Goal: Task Accomplishment & Management: Use online tool/utility

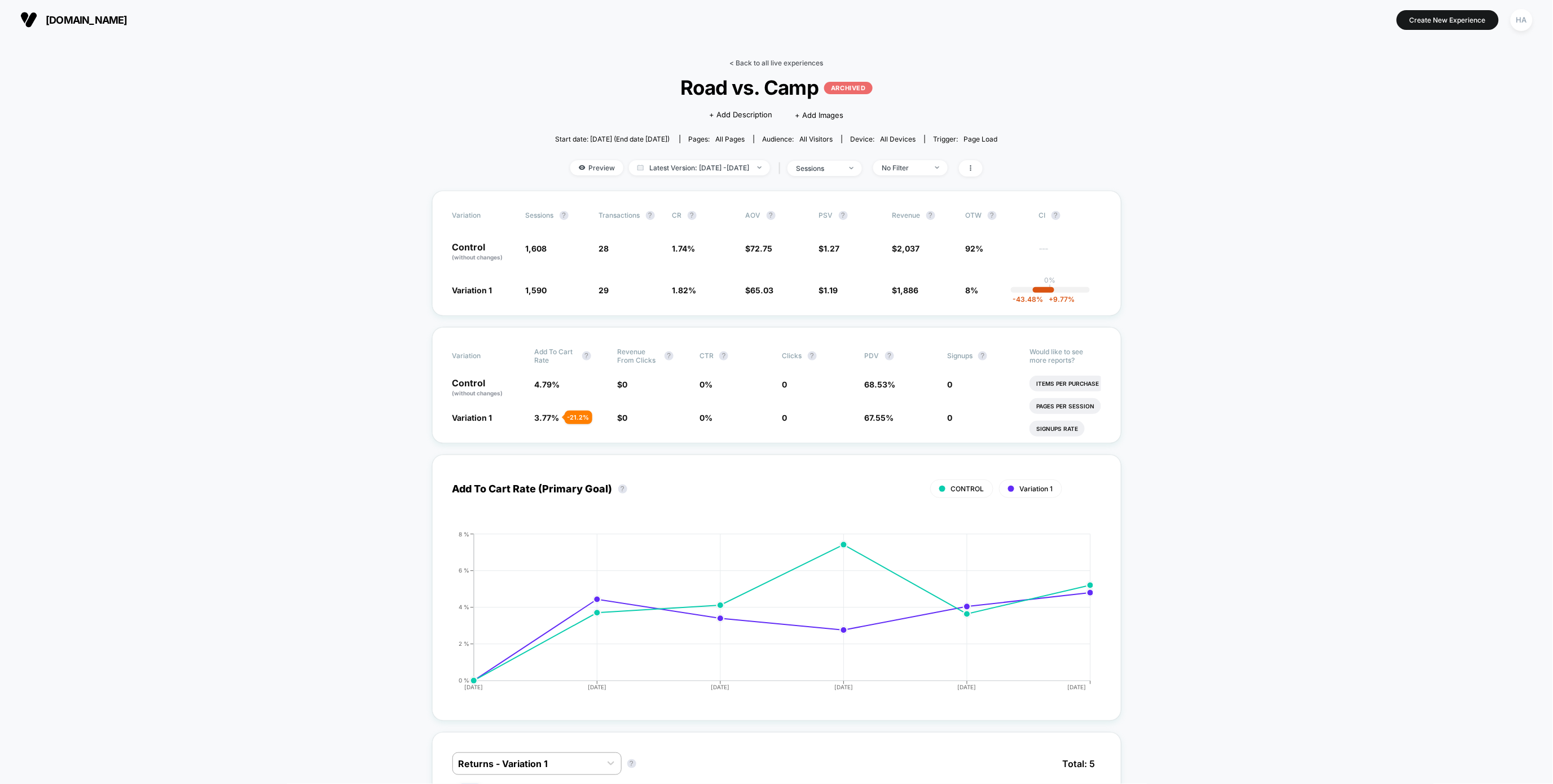
click at [774, 61] on link "< Back to all live experiences" at bounding box center [777, 63] width 94 height 9
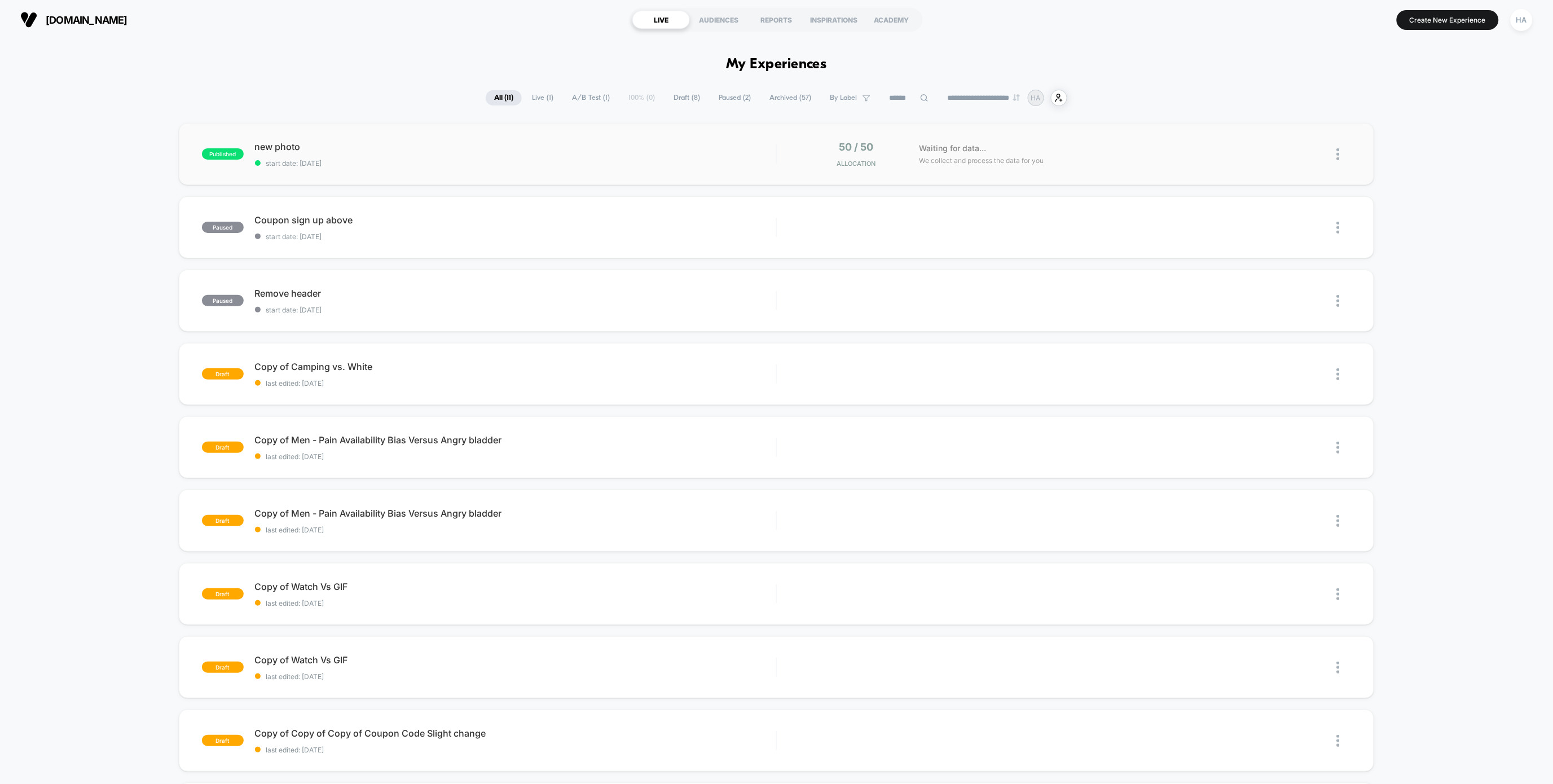
click at [304, 160] on span "start date: [DATE]" at bounding box center [515, 163] width 521 height 9
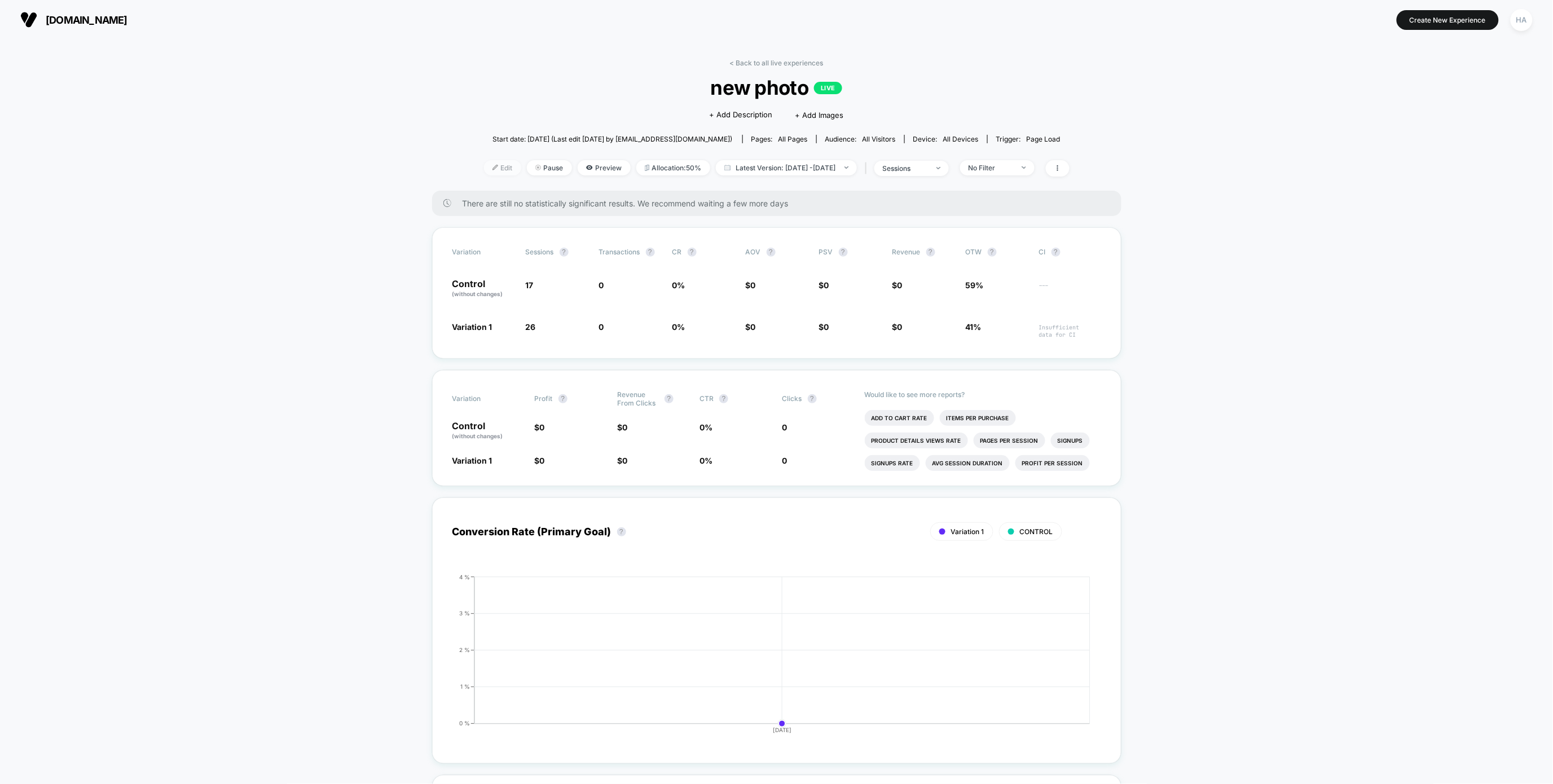
click at [487, 171] on span "Edit" at bounding box center [503, 168] width 38 height 15
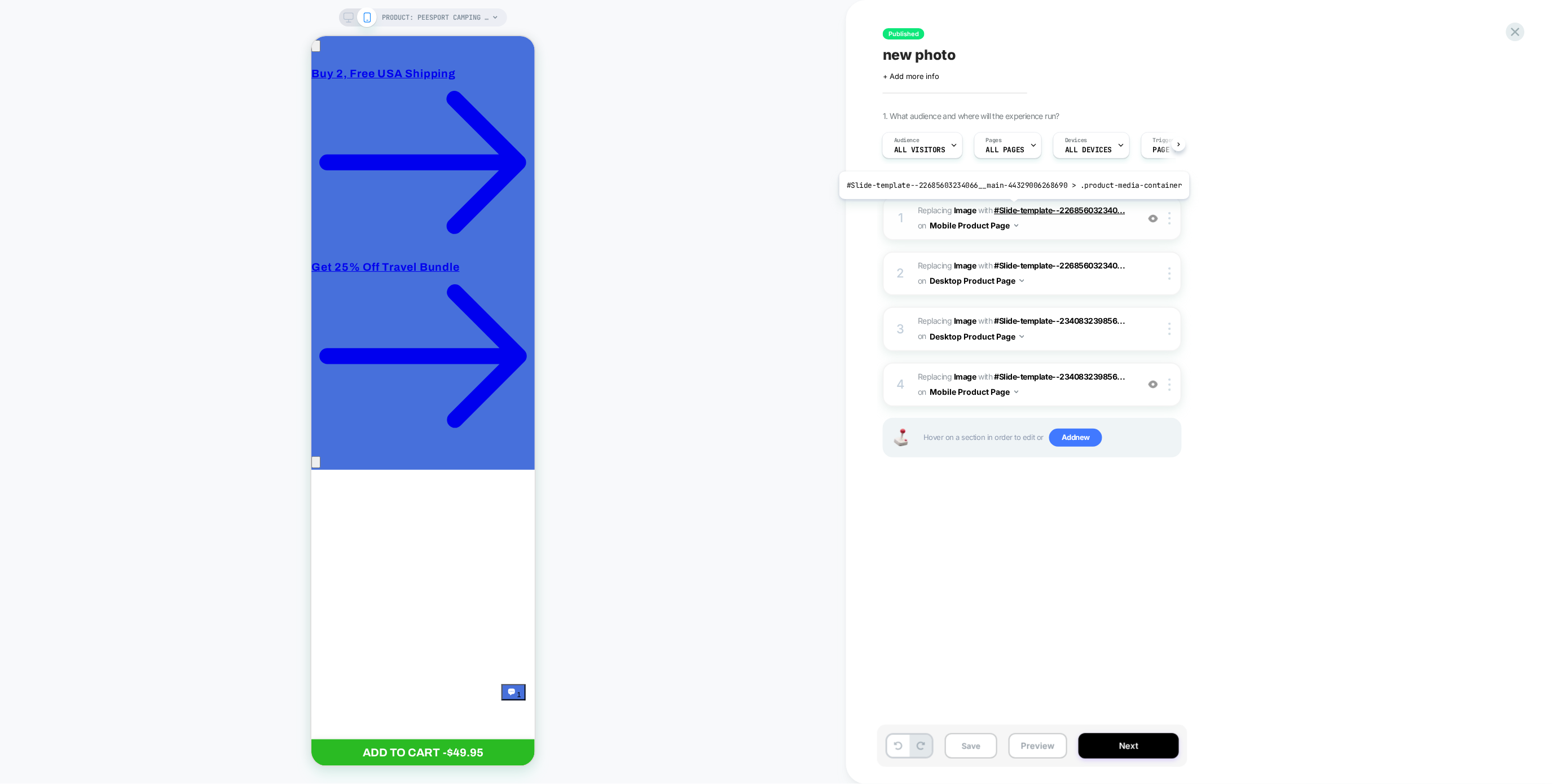
click at [1011, 208] on span "#Slide-template--226856032340..." at bounding box center [1060, 209] width 131 height 9
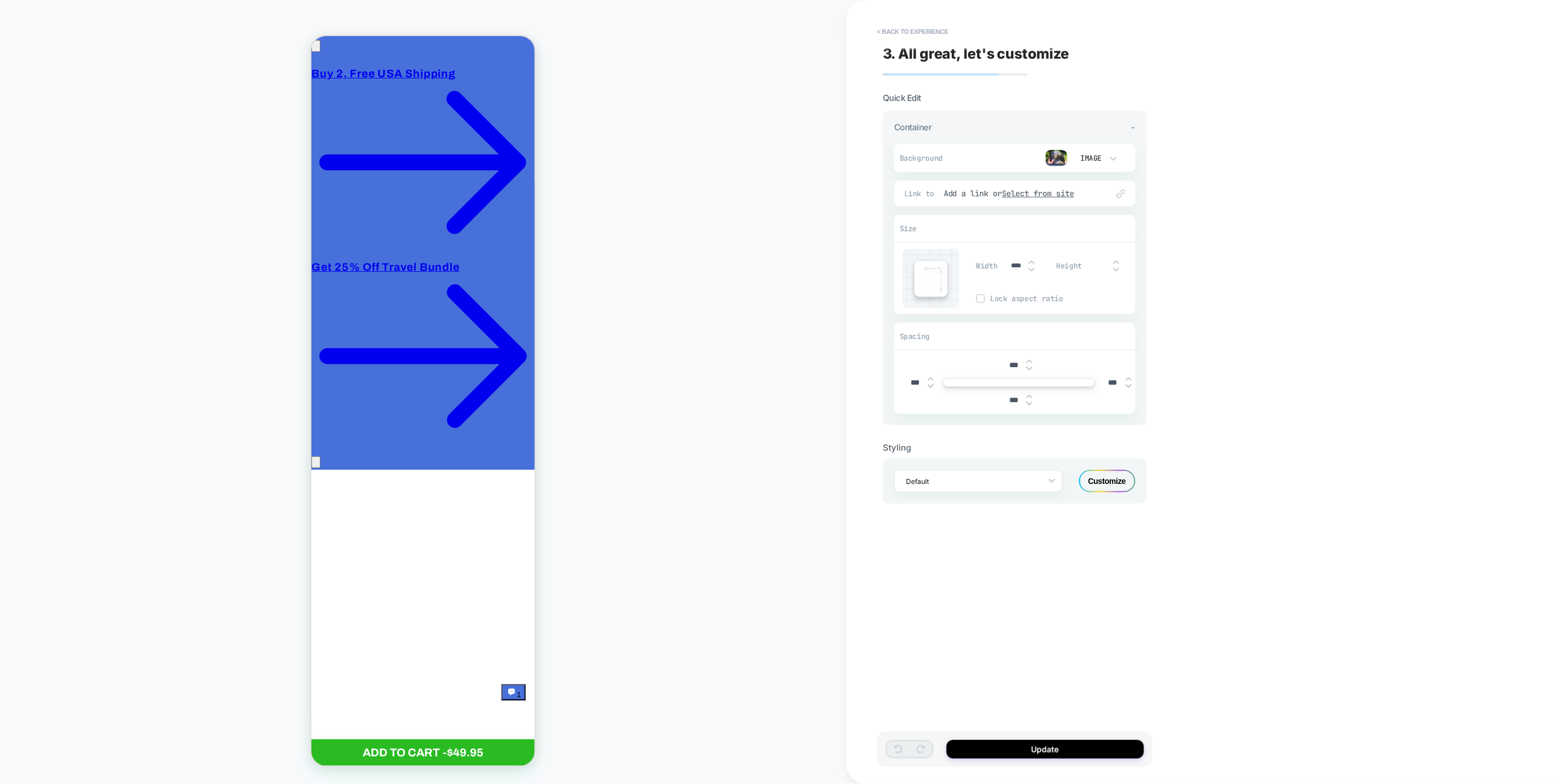
click at [1061, 161] on img at bounding box center [1056, 158] width 23 height 17
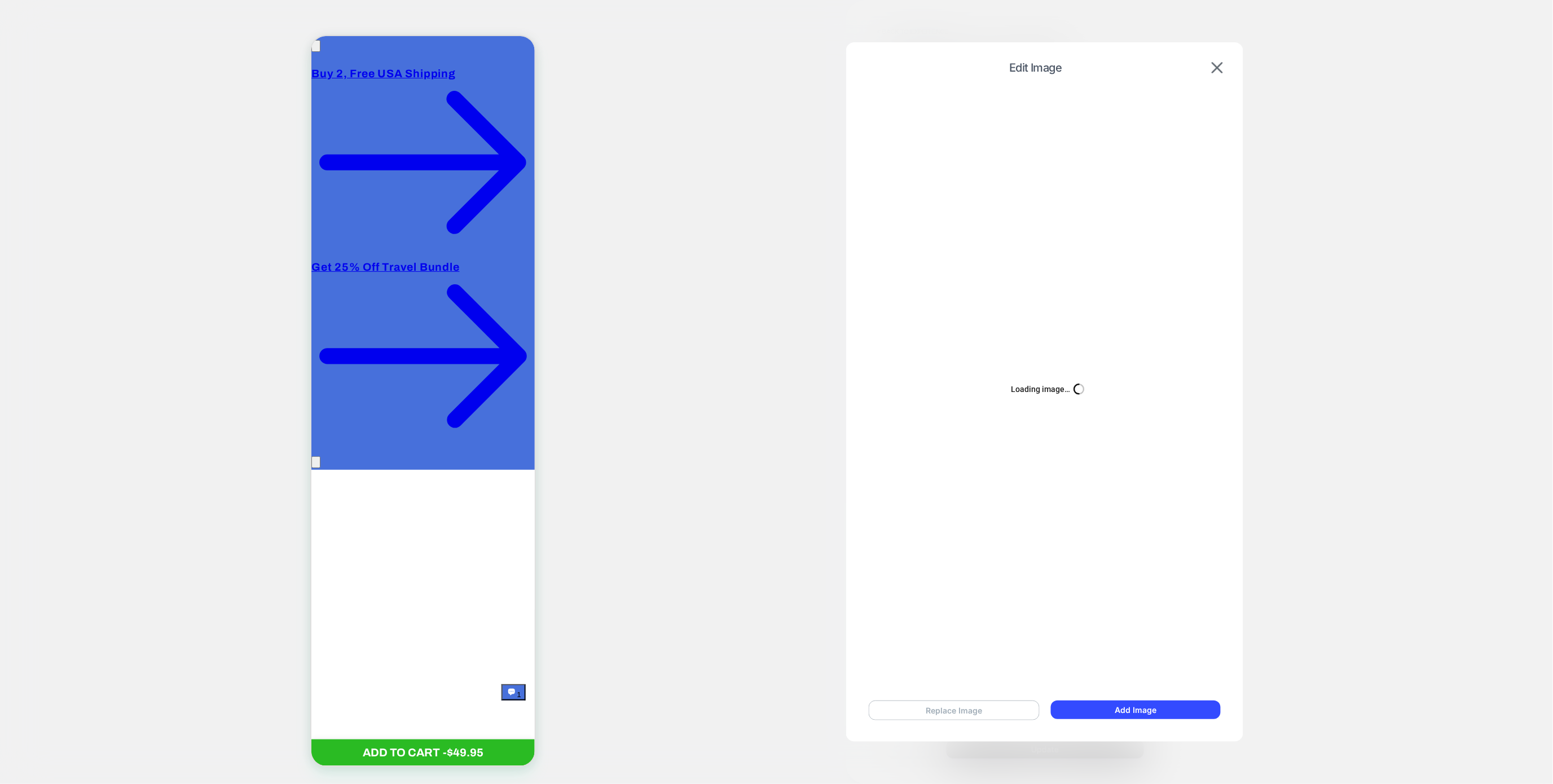
click at [993, 705] on button "Replace Image" at bounding box center [954, 710] width 171 height 20
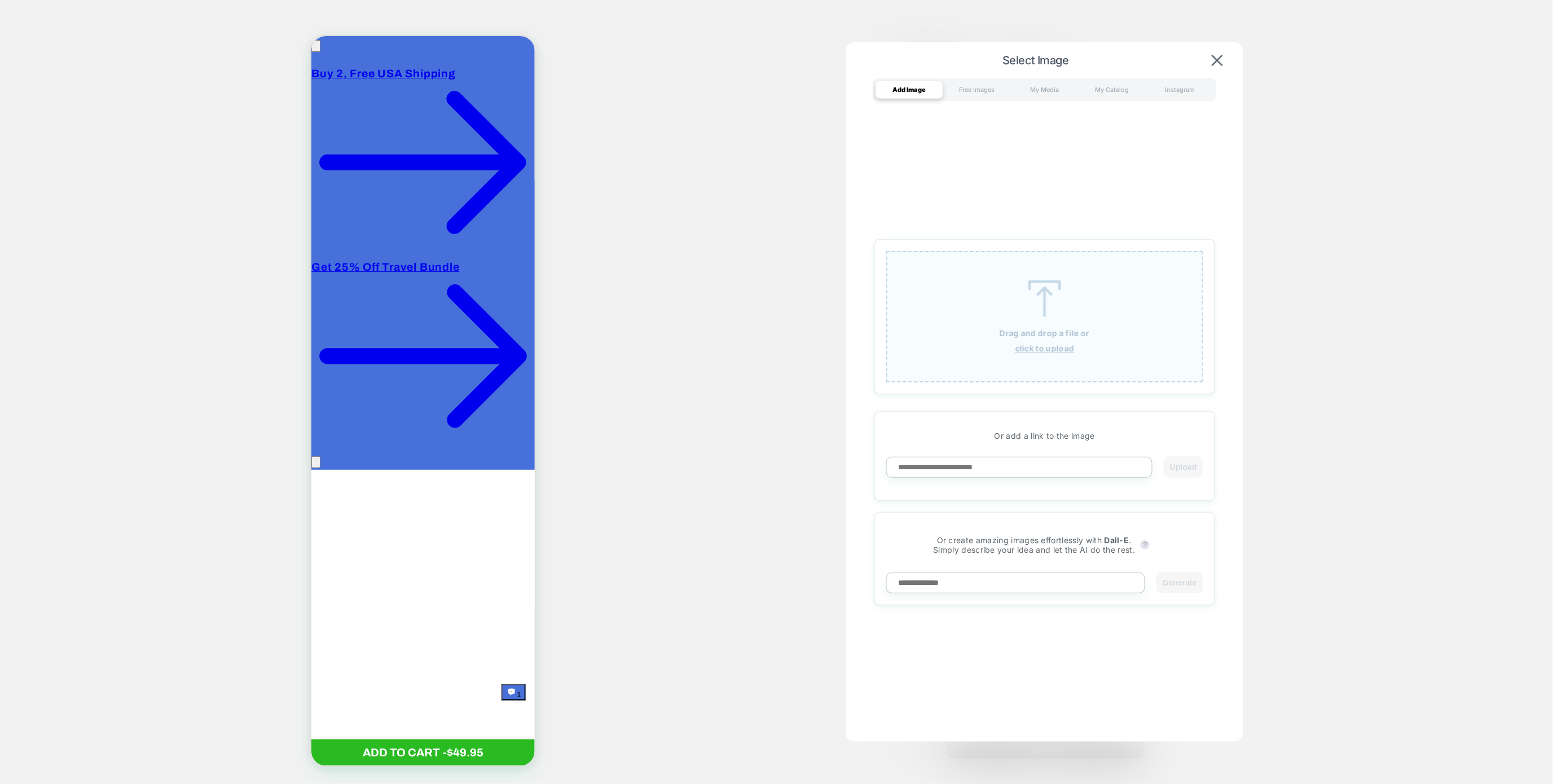
click at [1055, 339] on div "Drag and drop a file or click to upload" at bounding box center [1045, 316] width 317 height 131
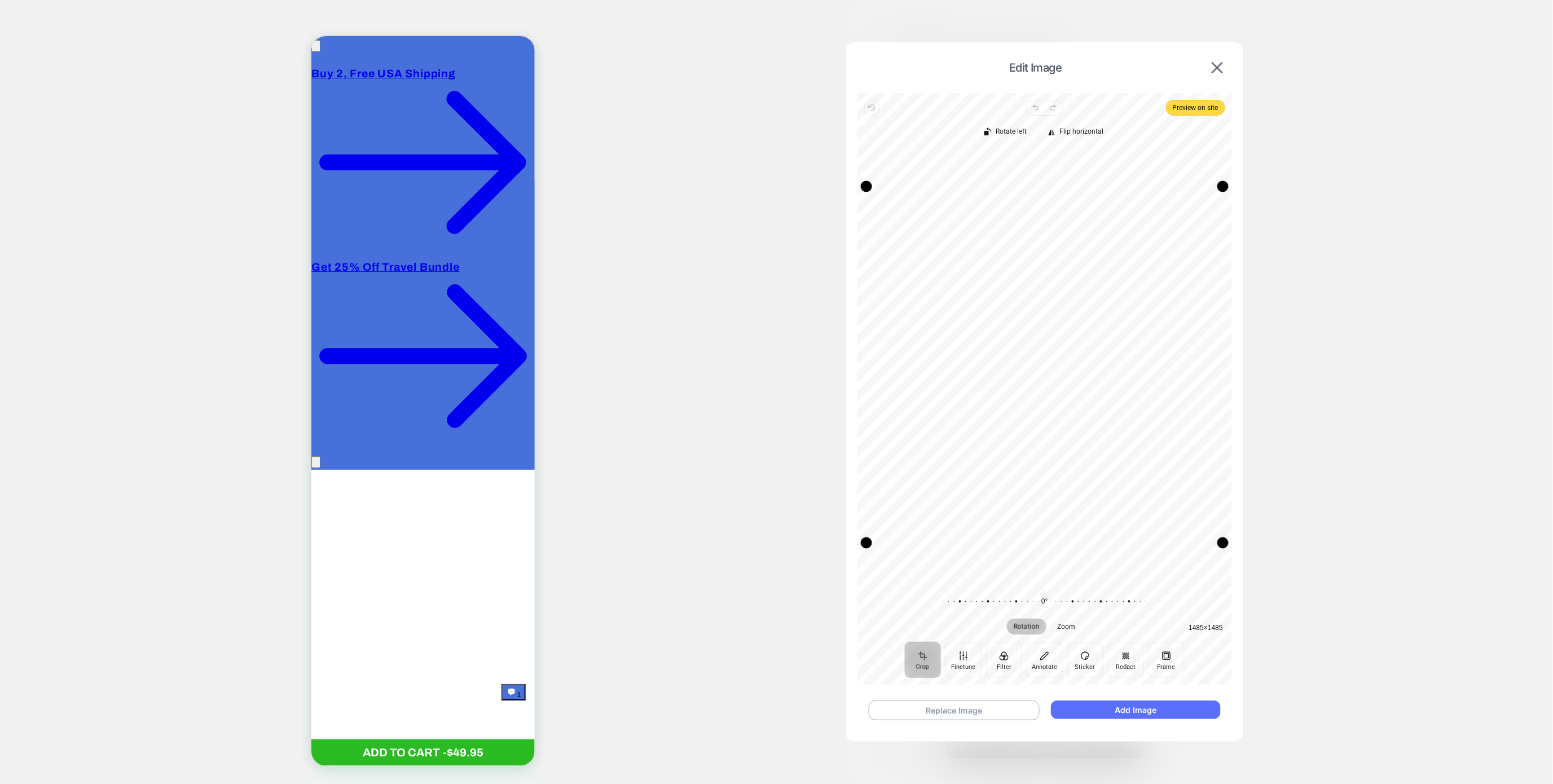
click at [1108, 703] on button "Add Image" at bounding box center [1136, 710] width 170 height 19
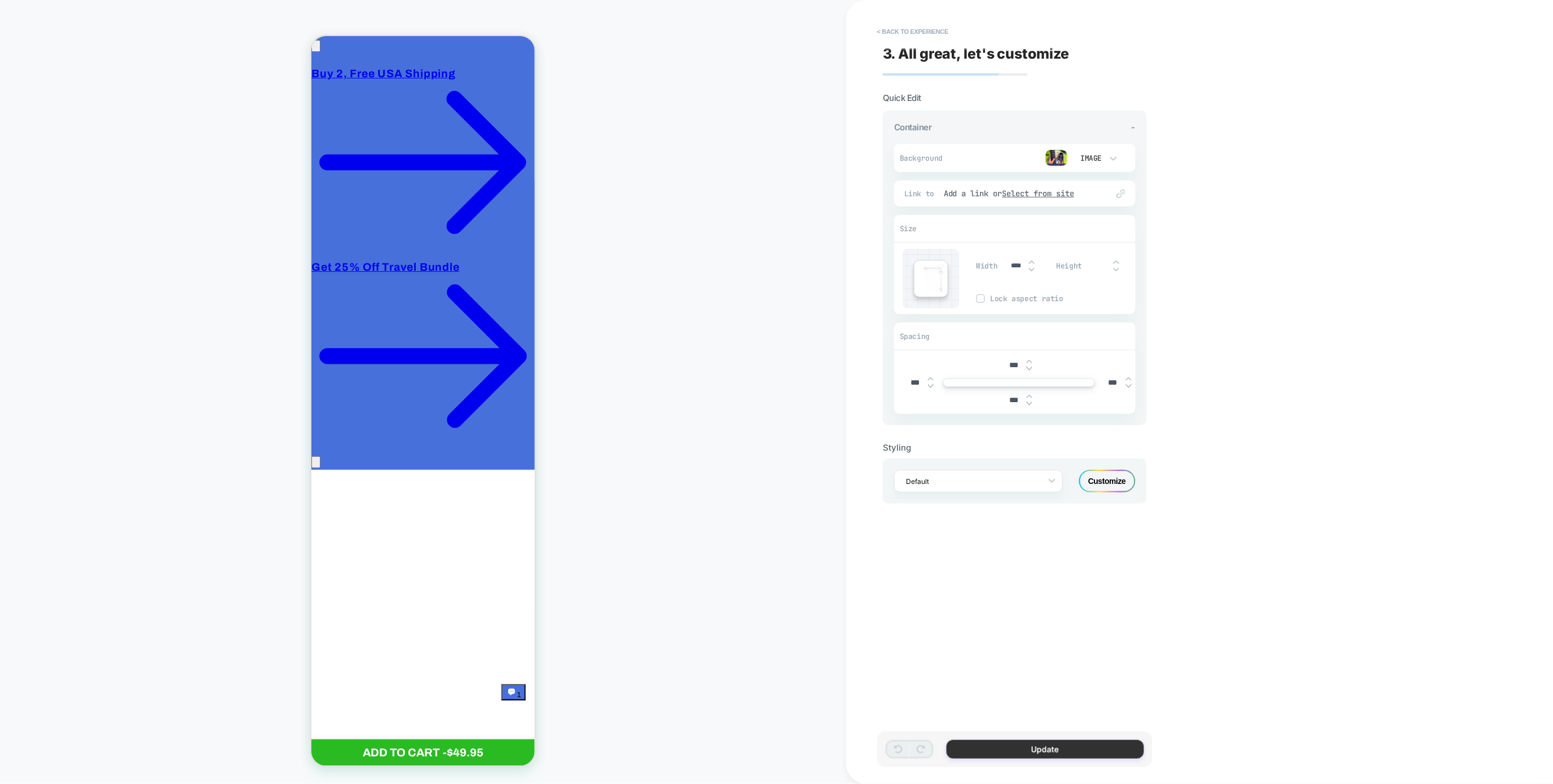
click at [1038, 750] on button "Update" at bounding box center [1046, 749] width 198 height 19
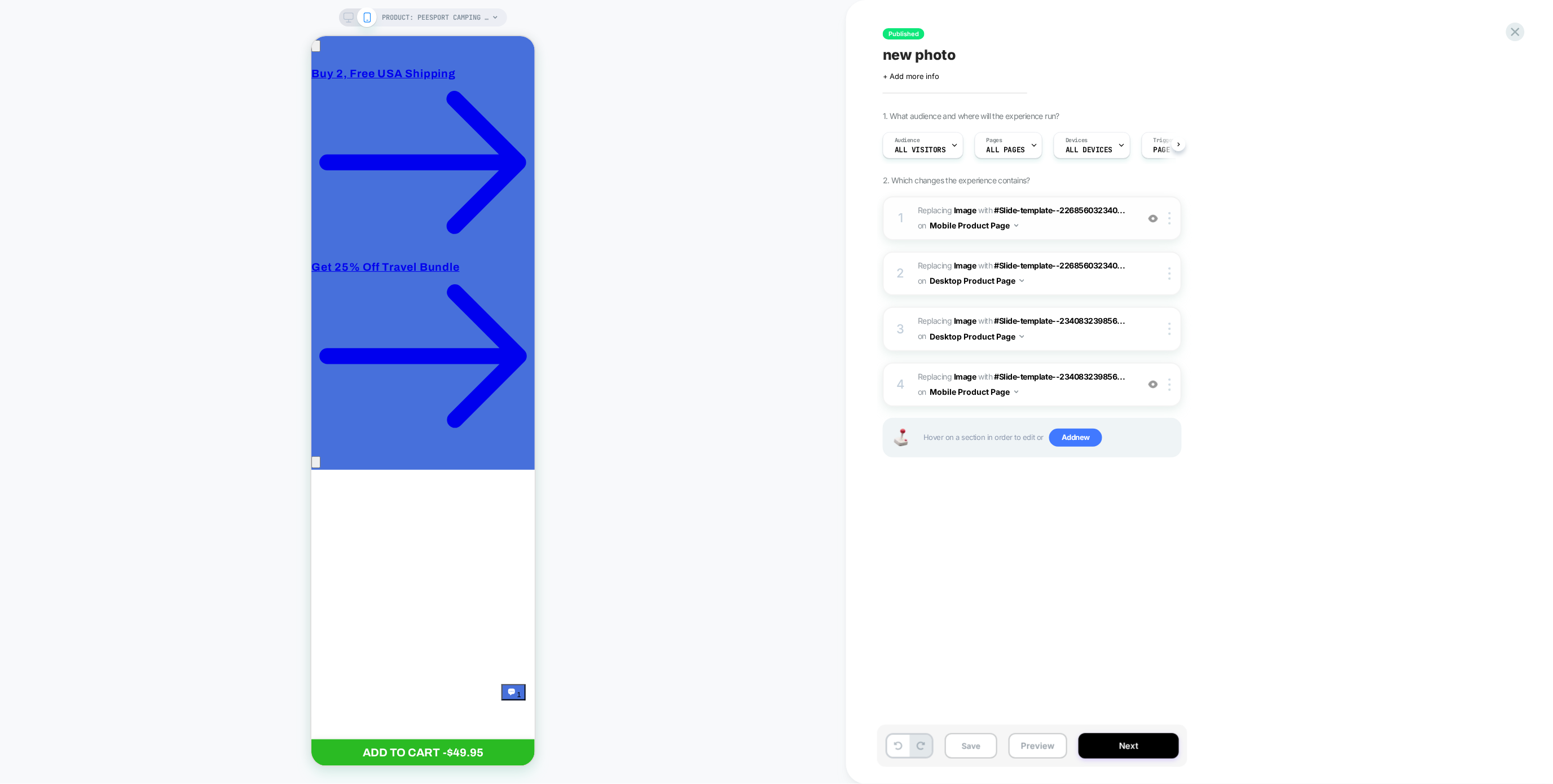
scroll to position [0, 1]
click at [1171, 273] on img at bounding box center [1170, 274] width 3 height 13
click at [1213, 227] on div "1. What audience and where will the experience run? Audience All Visitors Pages…" at bounding box center [1089, 298] width 412 height 374
click at [960, 268] on b "Image" at bounding box center [965, 265] width 23 height 9
click at [1014, 262] on span "#Slide-template--226856032340..." at bounding box center [1060, 265] width 131 height 9
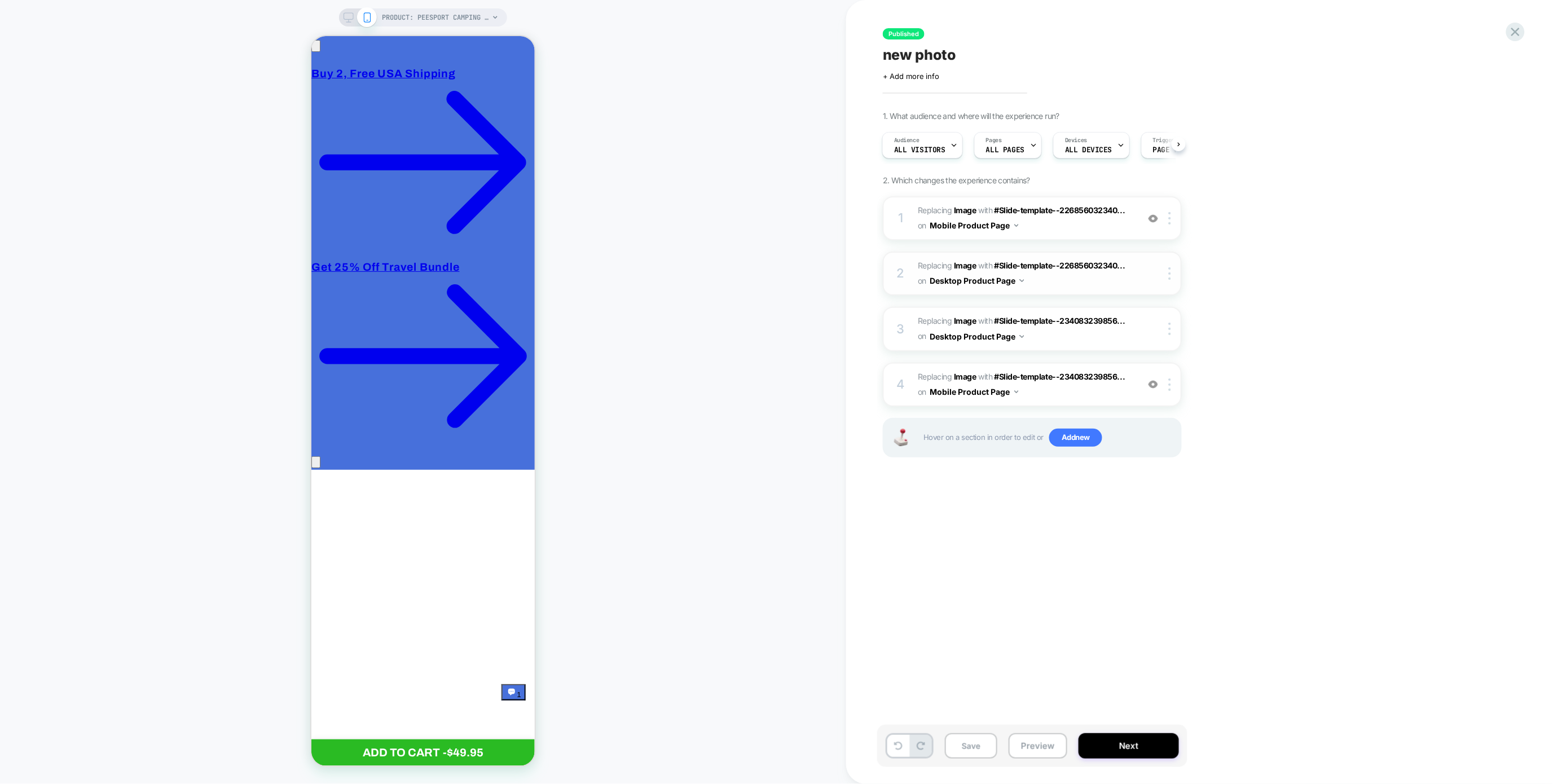
click at [976, 287] on button "Desktop Product Page" at bounding box center [978, 281] width 95 height 16
click at [1236, 393] on div "1. What audience and where will the experience run? Audience All Visitors Pages…" at bounding box center [1089, 298] width 412 height 374
click at [1018, 371] on span "#Slide-template--234083239856..." at bounding box center [1060, 376] width 131 height 9
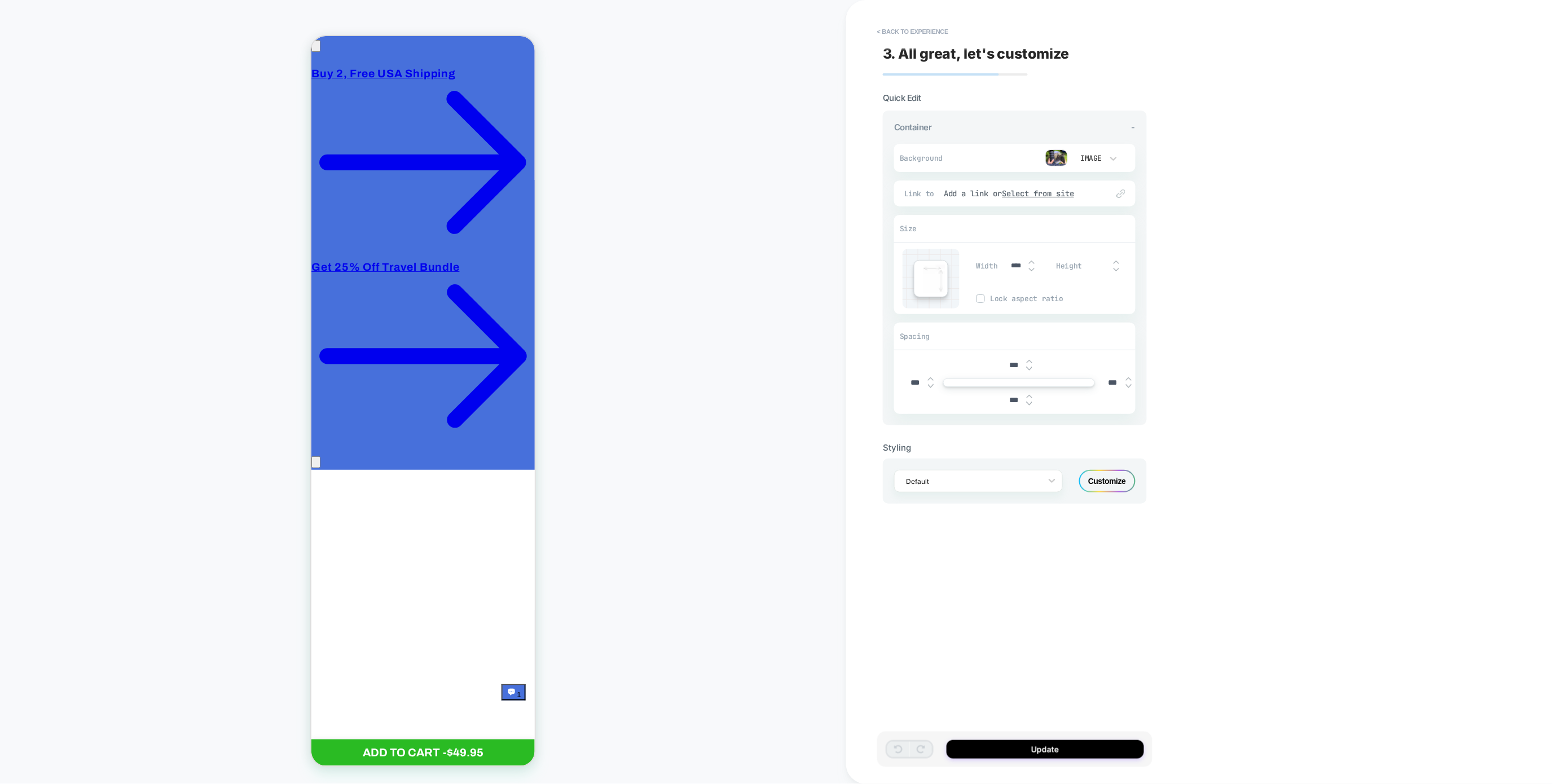
click at [1053, 151] on img at bounding box center [1056, 158] width 23 height 17
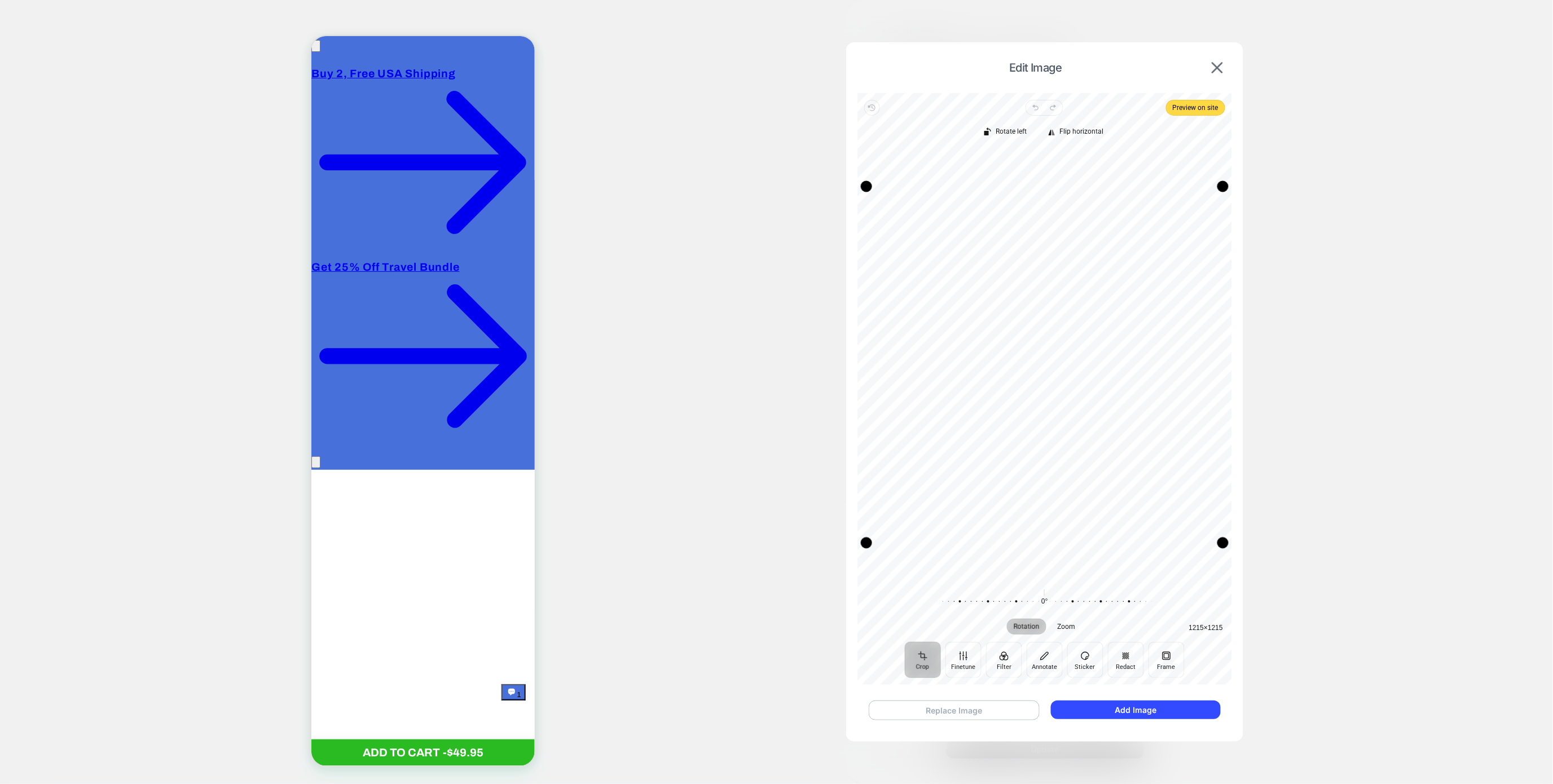
click at [966, 715] on button "Replace Image" at bounding box center [954, 710] width 171 height 20
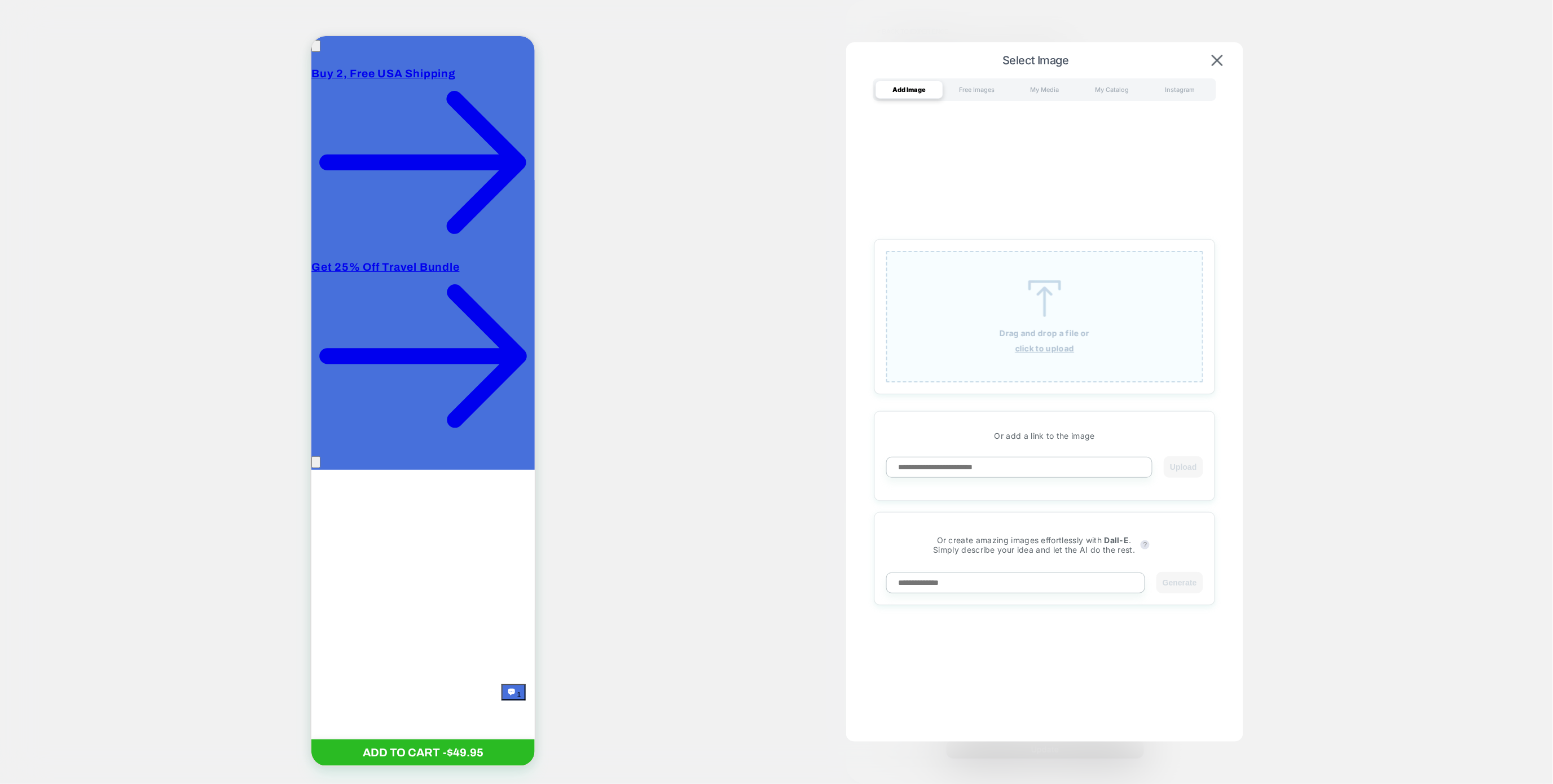
click at [1092, 334] on div "Drag and drop a file or click to upload" at bounding box center [1045, 316] width 317 height 131
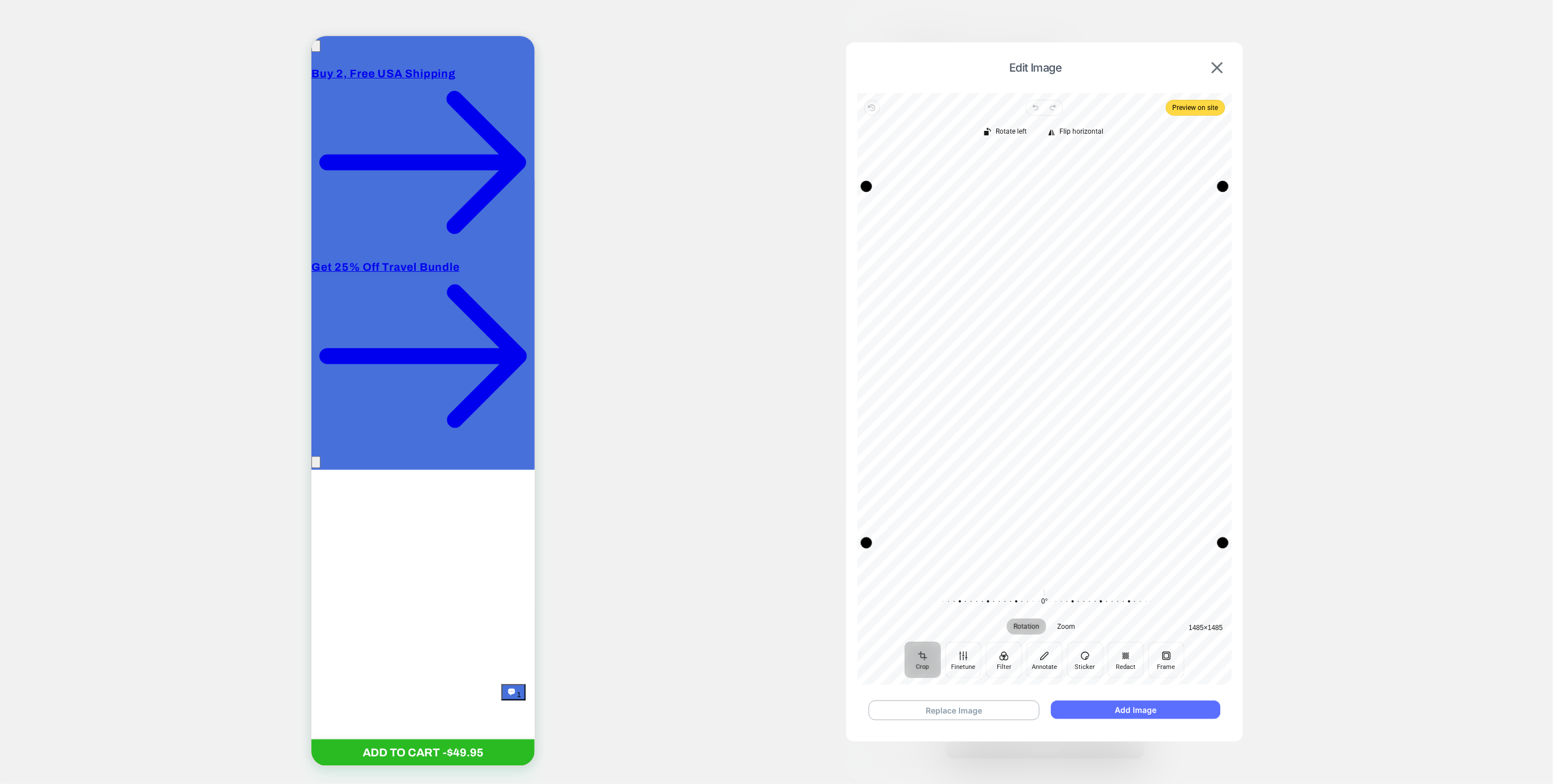
click at [1129, 707] on button "Add Image" at bounding box center [1136, 710] width 170 height 19
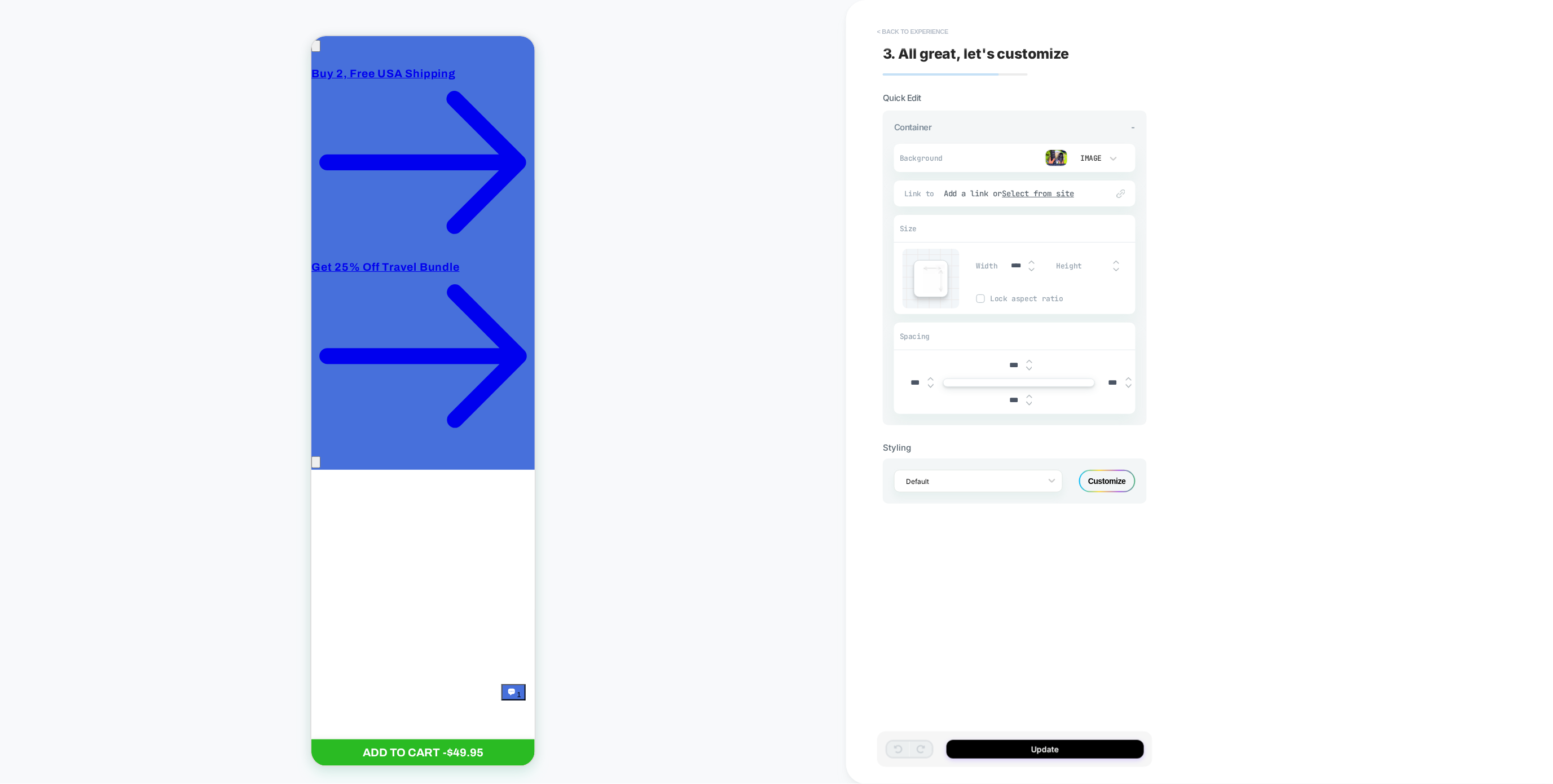
click at [888, 25] on button "< Back to experience" at bounding box center [913, 31] width 83 height 18
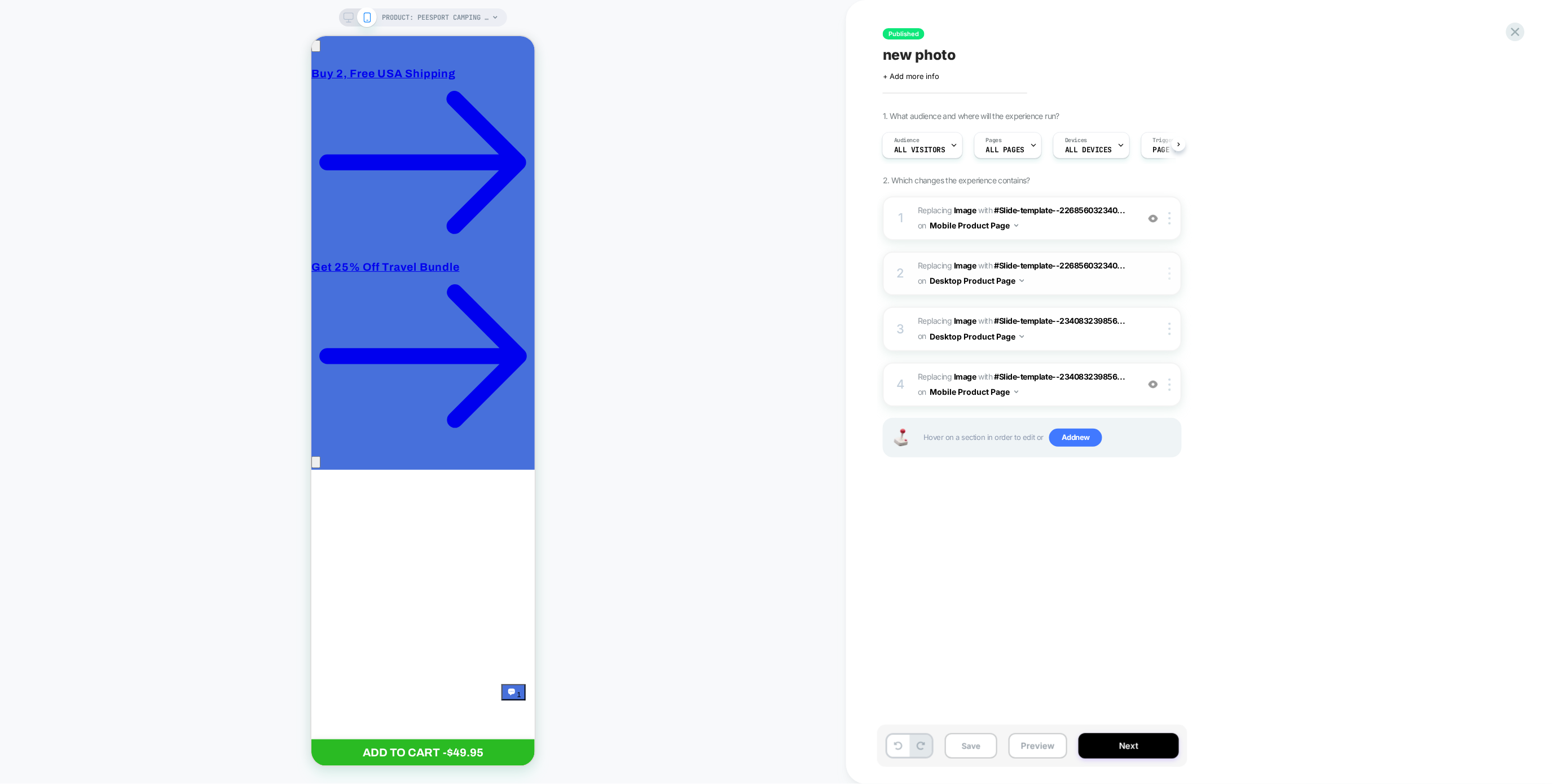
click at [1173, 268] on div at bounding box center [1172, 274] width 19 height 13
click at [1146, 460] on div "Delete" at bounding box center [1171, 456] width 101 height 31
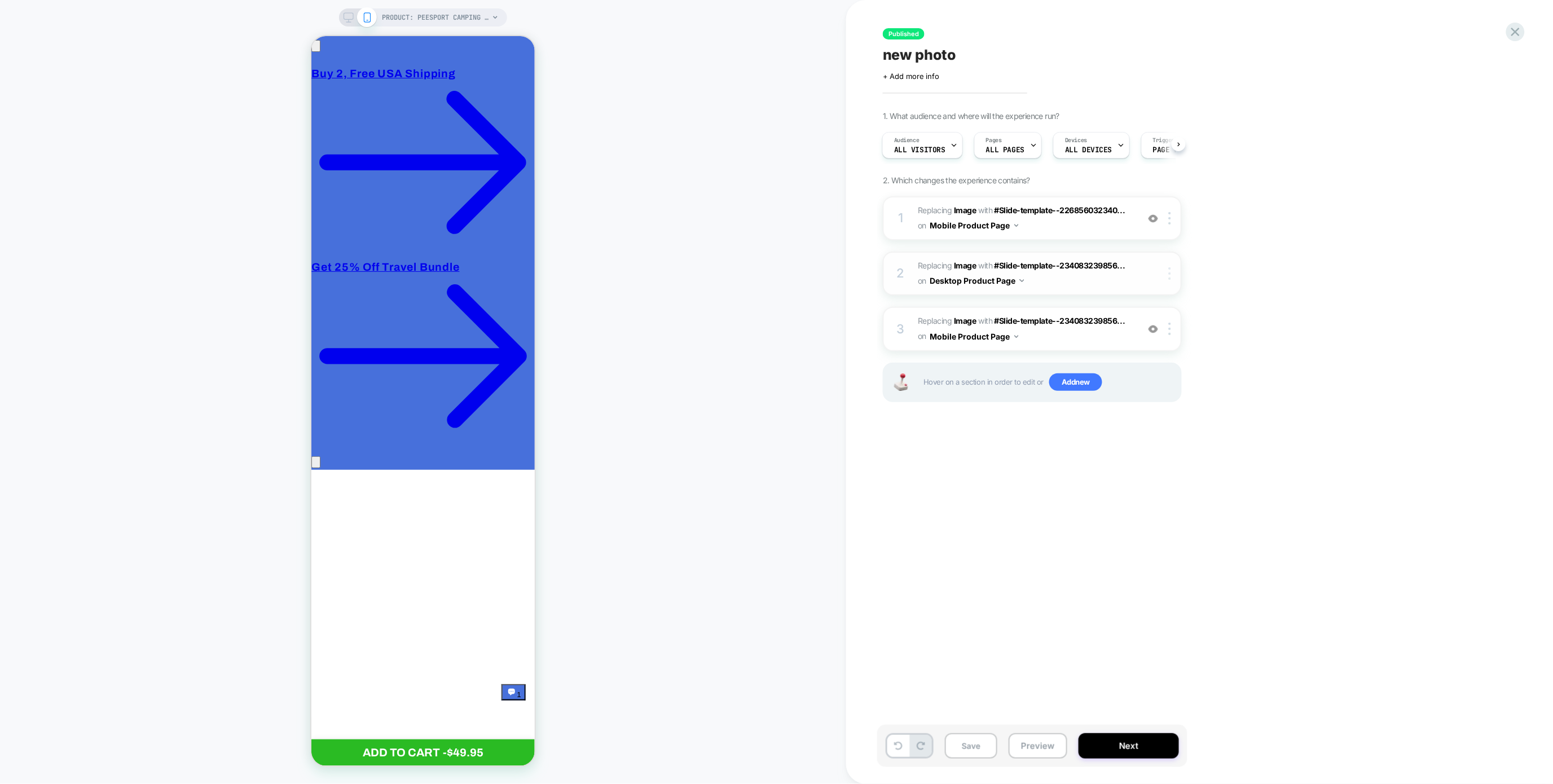
click at [1171, 269] on div at bounding box center [1172, 274] width 19 height 13
click at [1148, 461] on div "Delete" at bounding box center [1171, 456] width 101 height 31
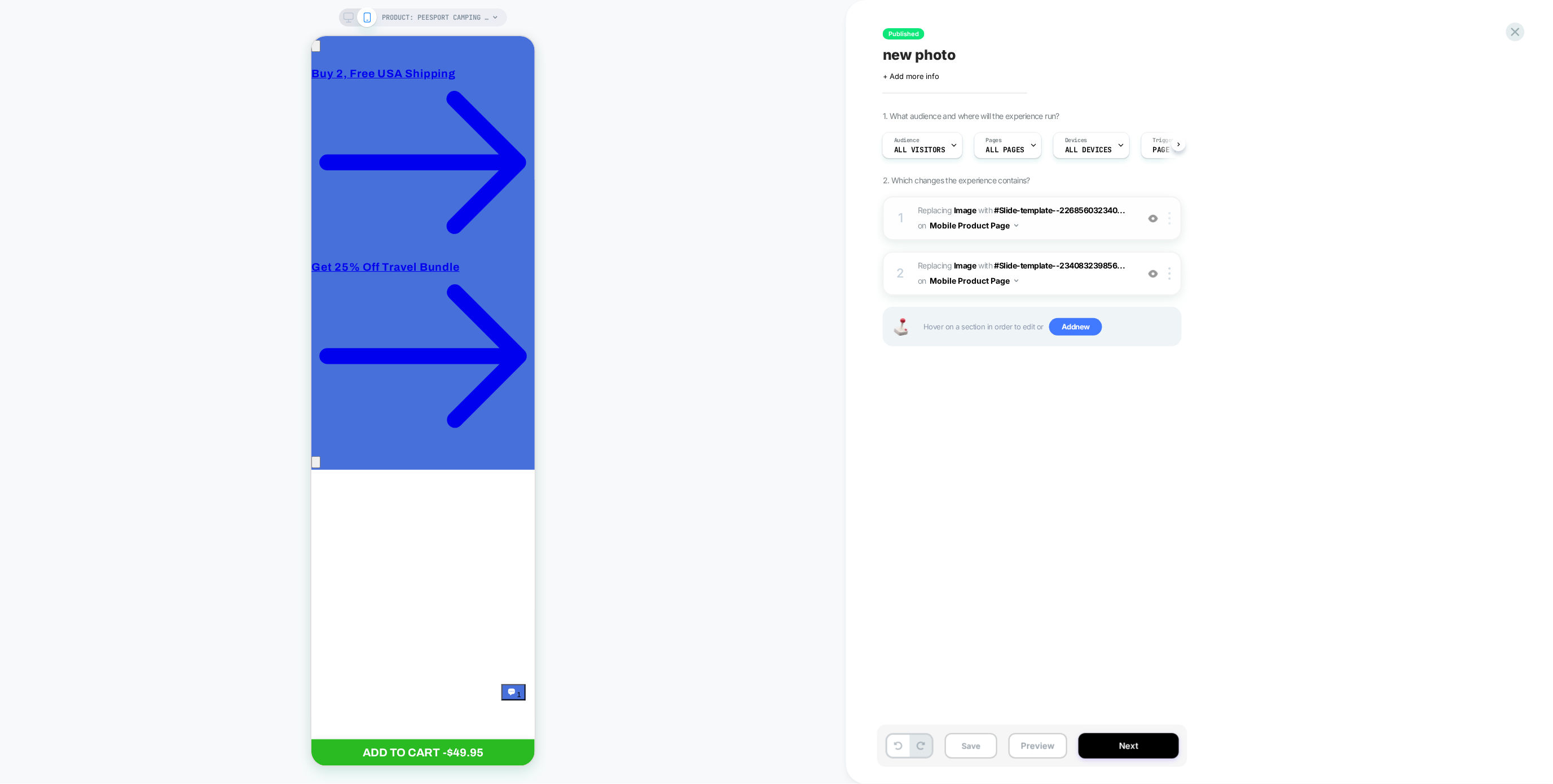
click at [1171, 219] on div at bounding box center [1172, 218] width 19 height 13
click at [1165, 463] on div "Copy to Desktop" at bounding box center [1171, 465] width 101 height 31
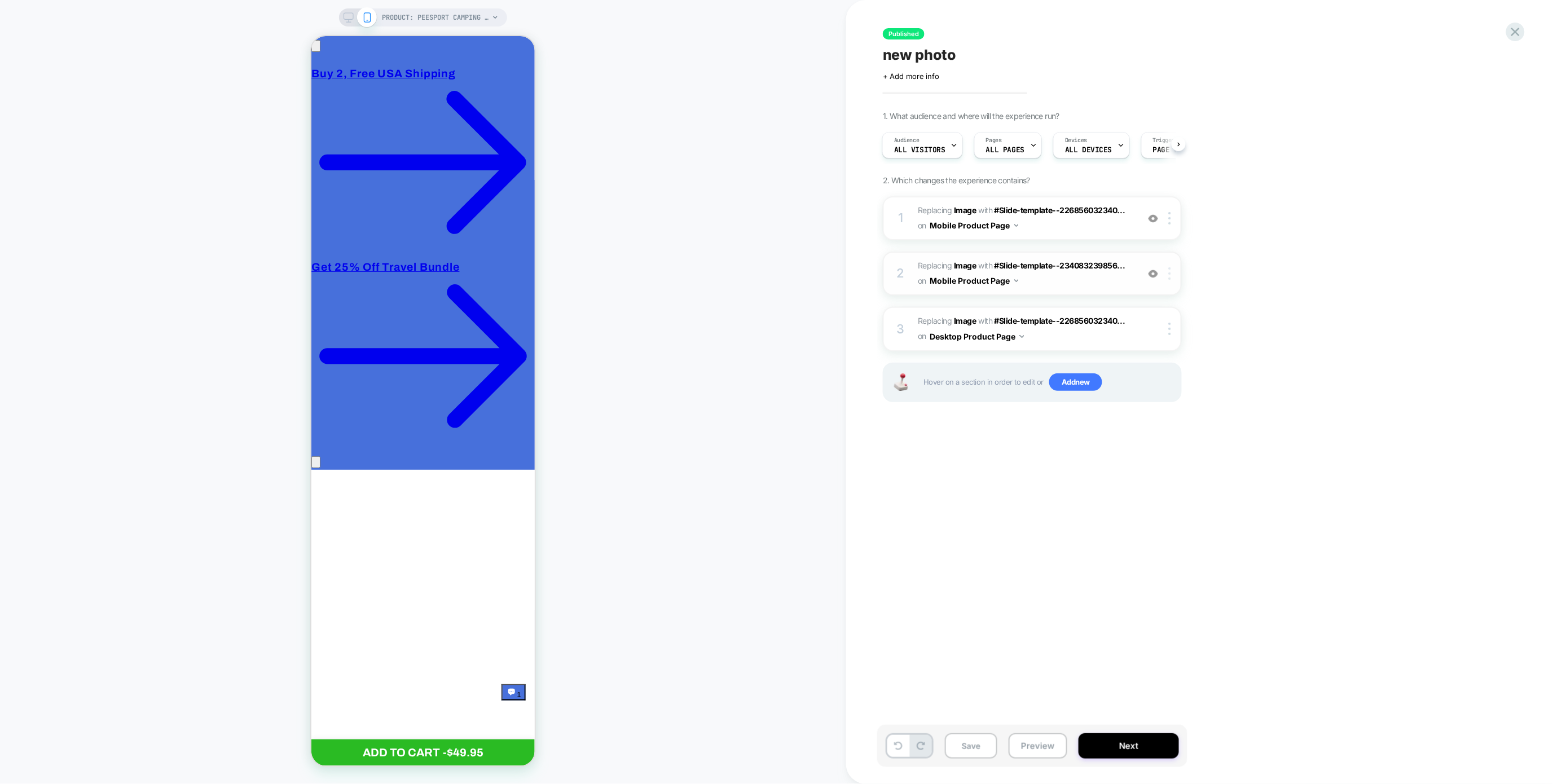
click at [1169, 278] on div at bounding box center [1172, 274] width 19 height 13
click at [1190, 523] on div "Copy to Desktop" at bounding box center [1171, 519] width 101 height 31
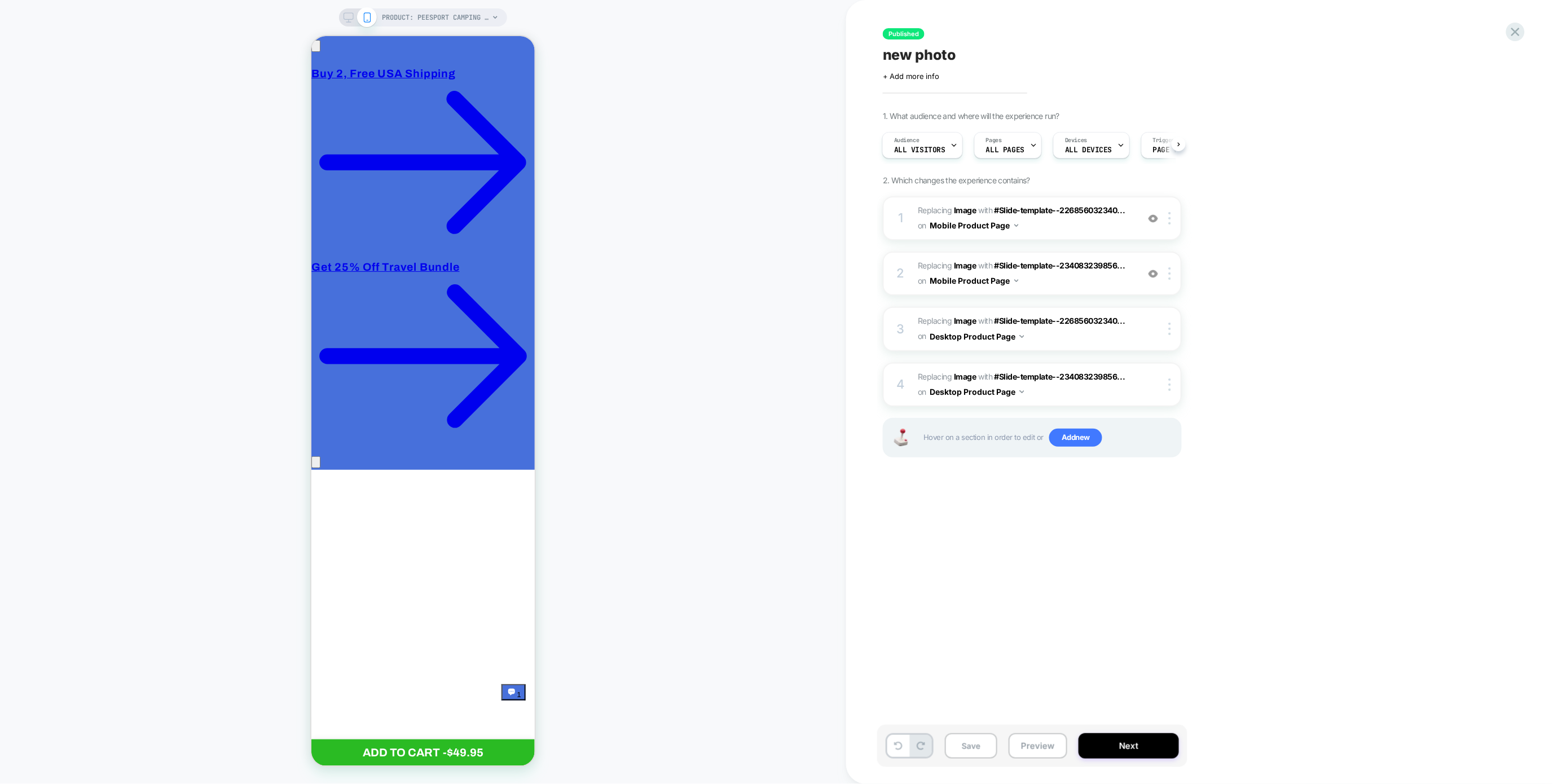
click at [350, 10] on div "PRODUCT: PeeSport Camping & Car Travel Urinal [the pee bottle]" at bounding box center [423, 18] width 168 height 18
click at [350, 14] on icon at bounding box center [348, 18] width 10 height 10
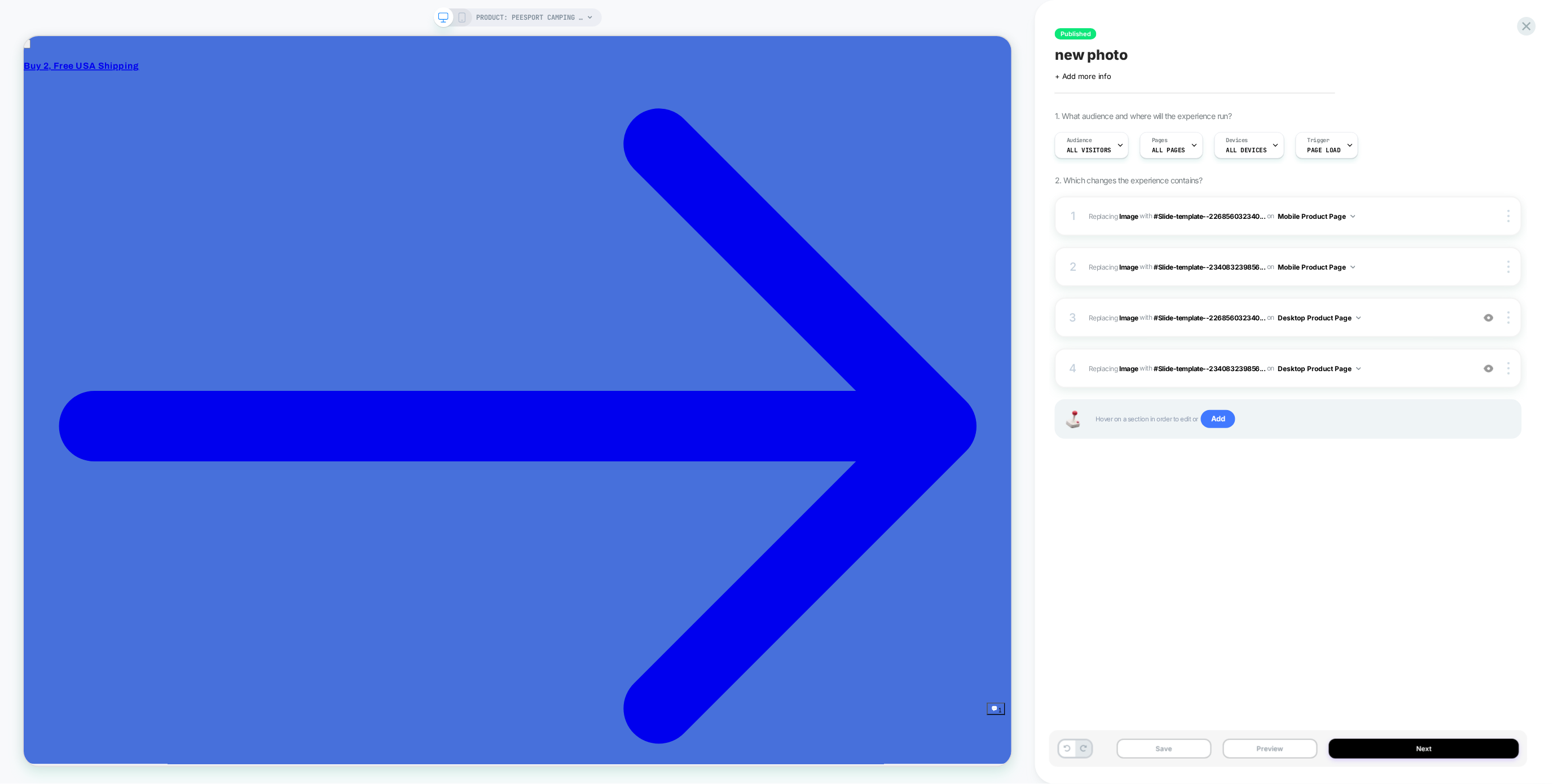
click at [463, 14] on icon at bounding box center [462, 18] width 10 height 10
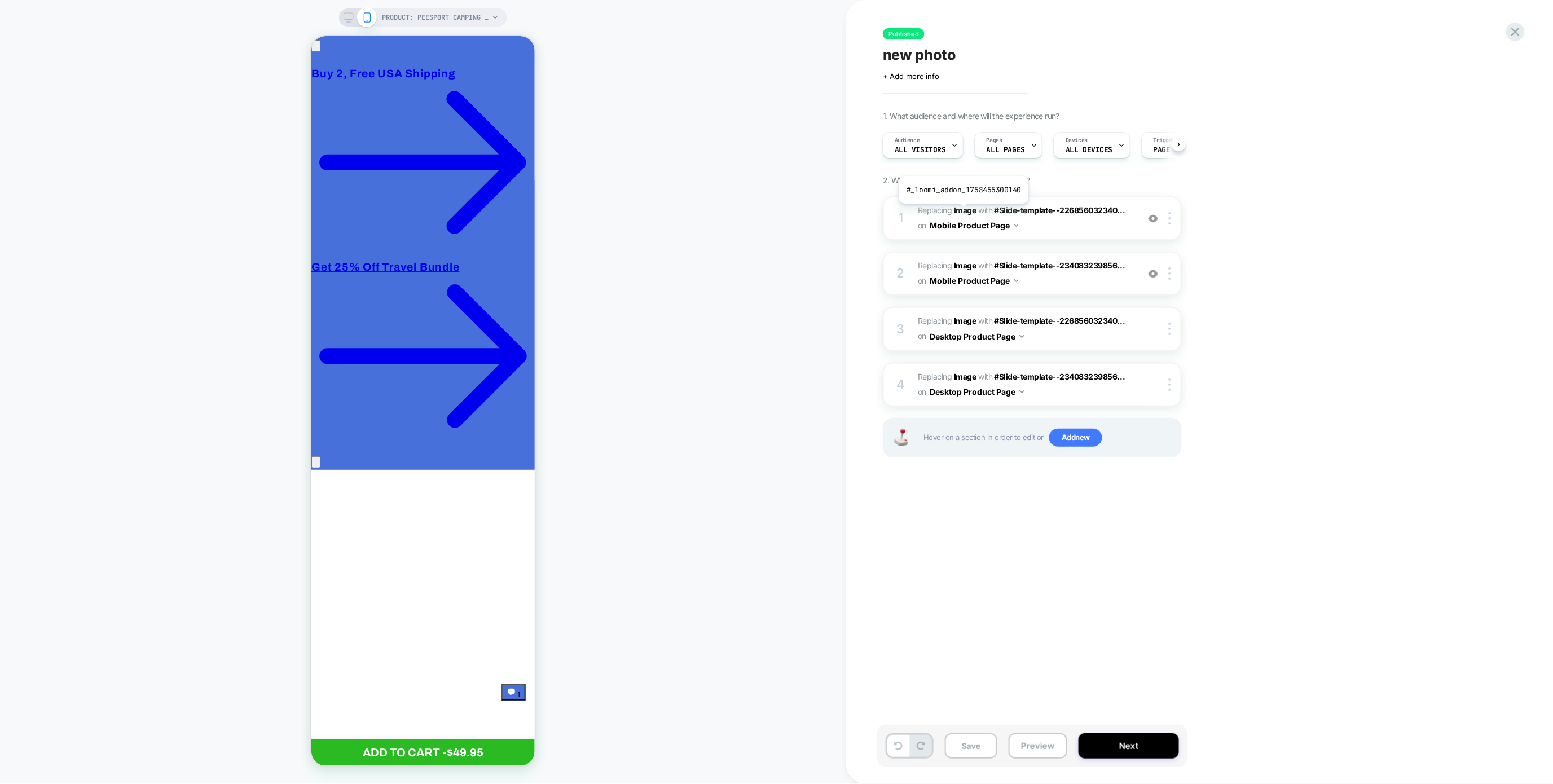
scroll to position [0, 1]
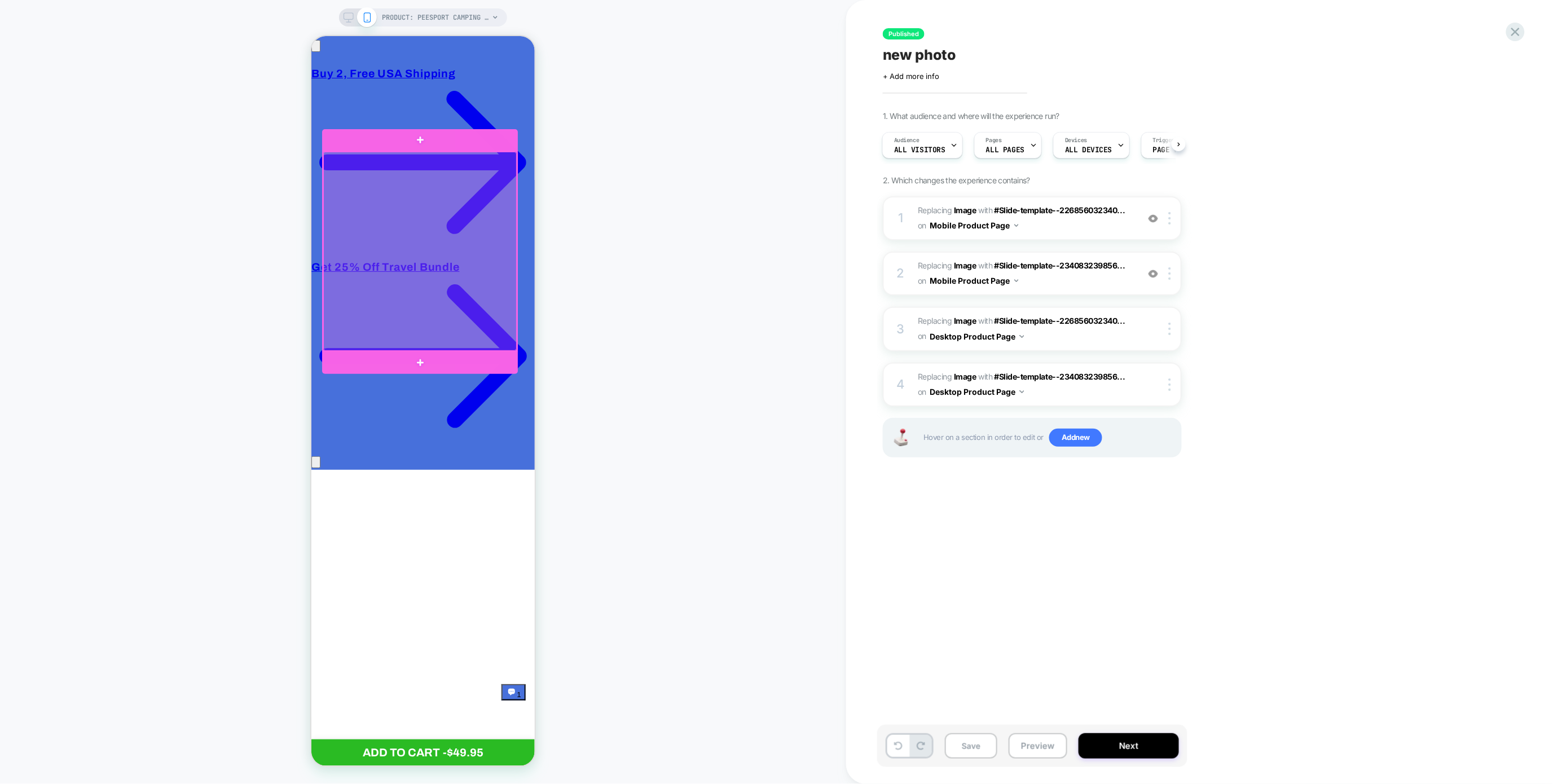
click at [413, 221] on div at bounding box center [419, 251] width 193 height 199
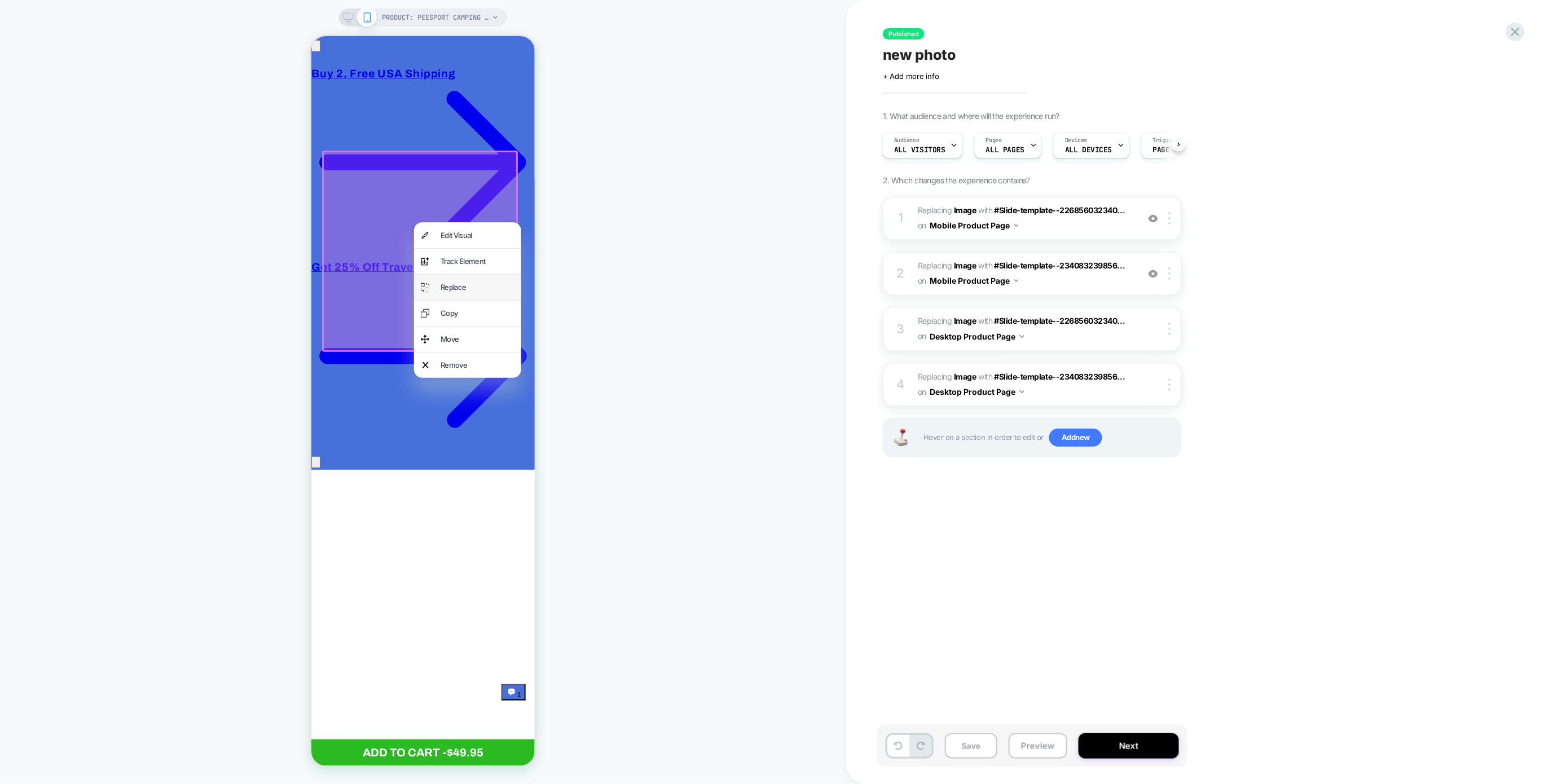
click at [446, 283] on div "Replace" at bounding box center [477, 286] width 74 height 12
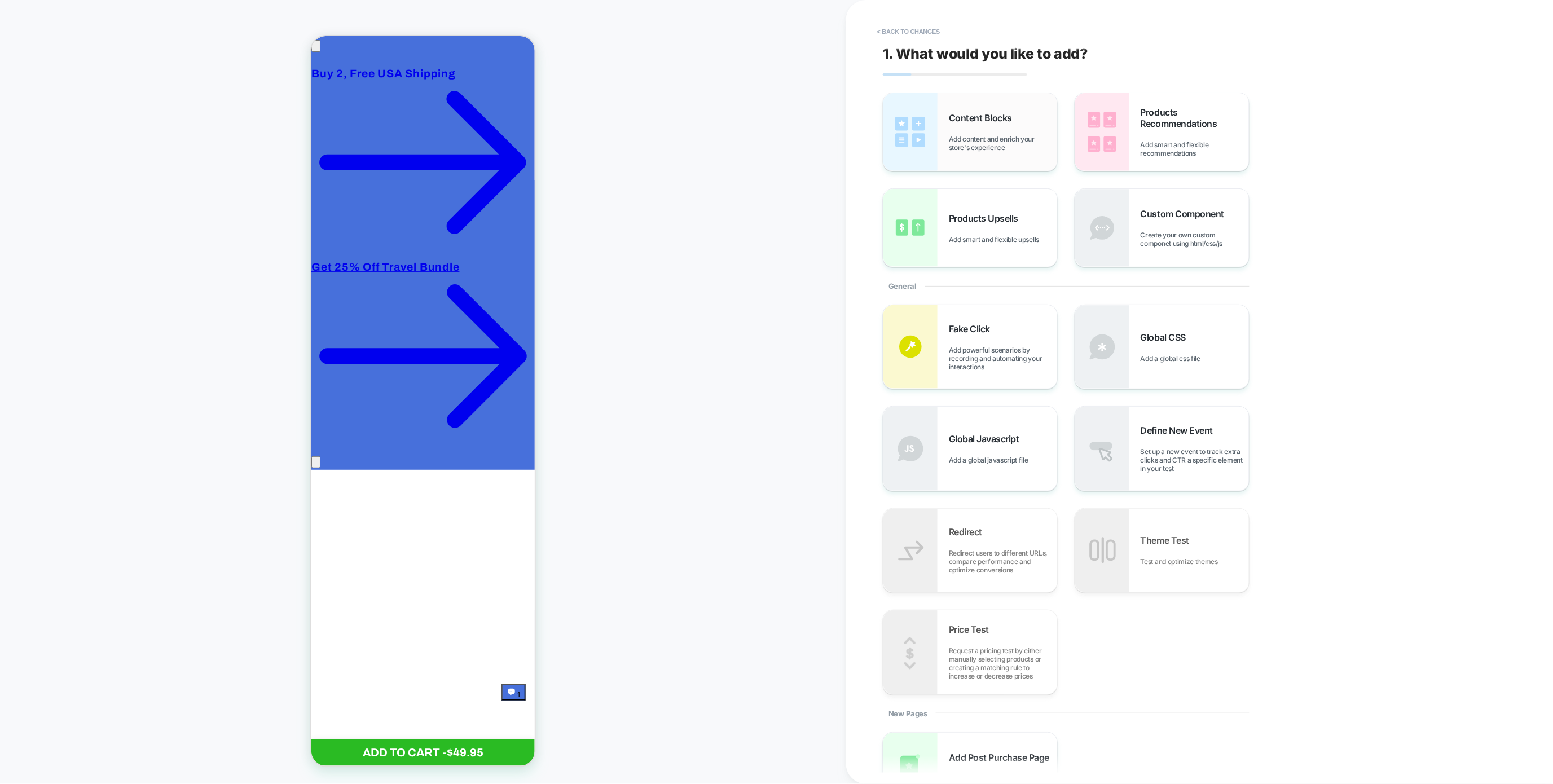
click at [958, 135] on span "Add content and enrich your store's experience" at bounding box center [1003, 143] width 108 height 17
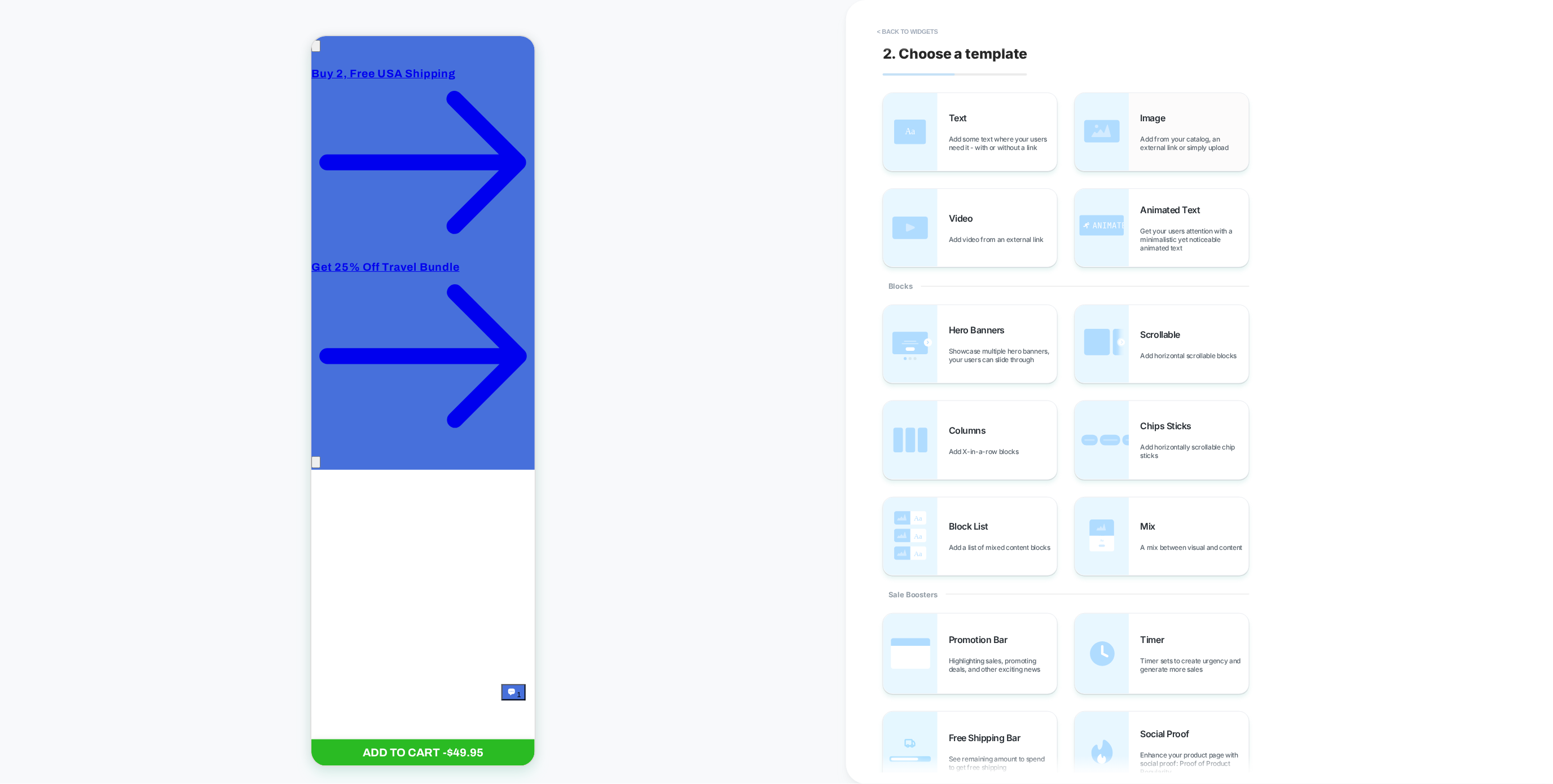
click at [1167, 147] on span "Add from your catalog, an external link or simply upload" at bounding box center [1195, 143] width 108 height 17
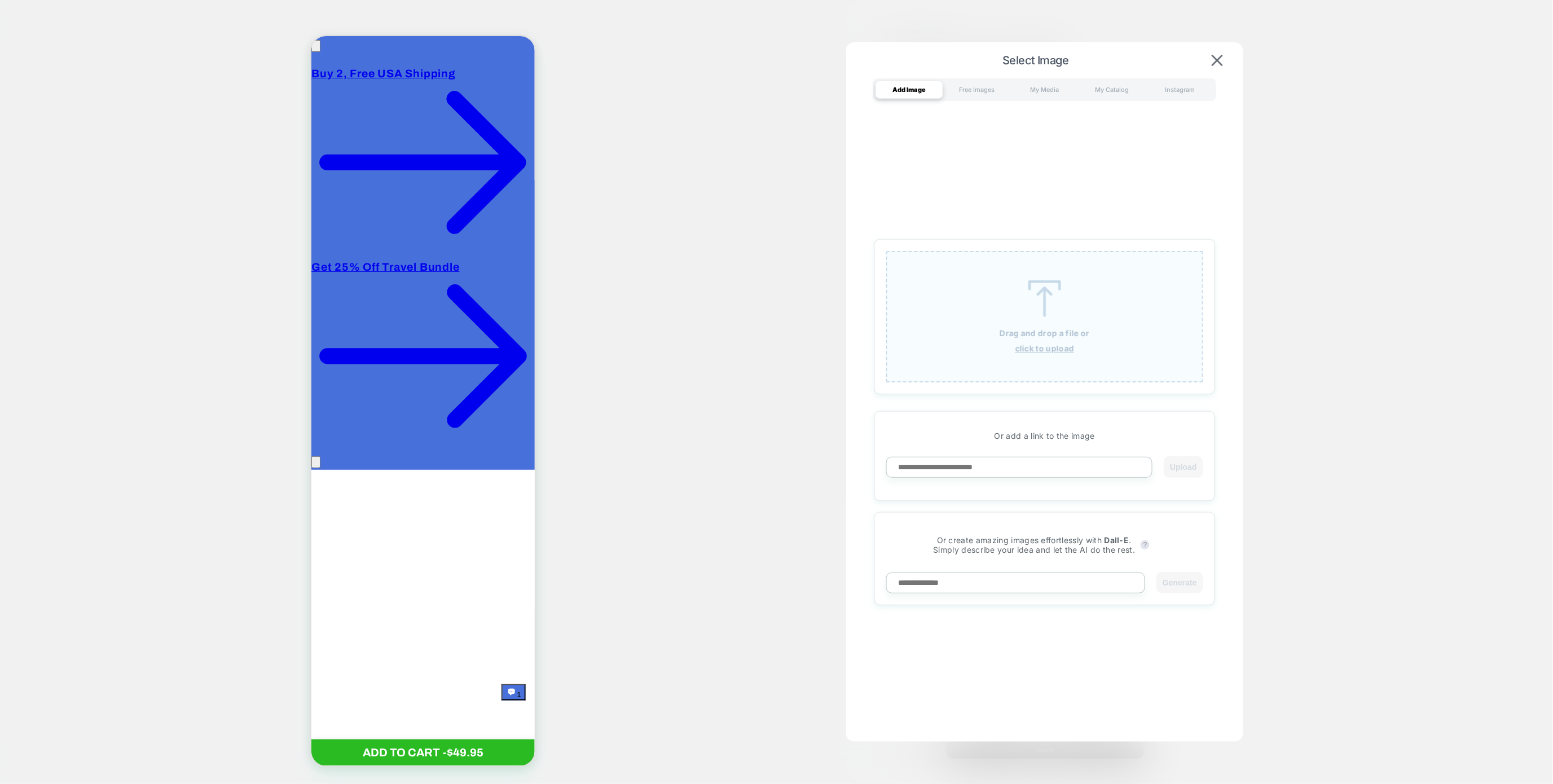
click at [1031, 283] on img at bounding box center [1045, 298] width 51 height 37
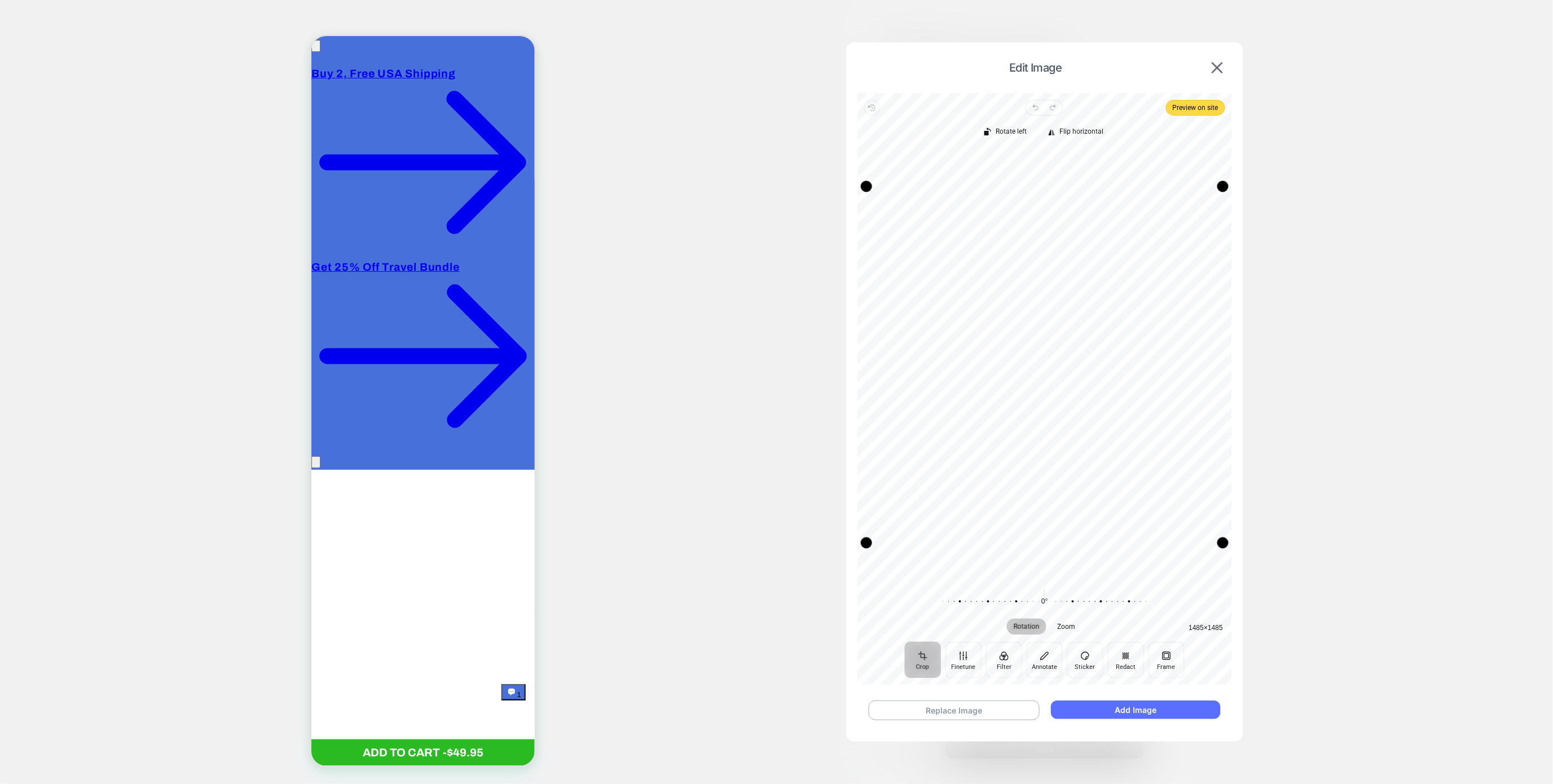
click at [1093, 704] on button "Add Image" at bounding box center [1136, 710] width 170 height 19
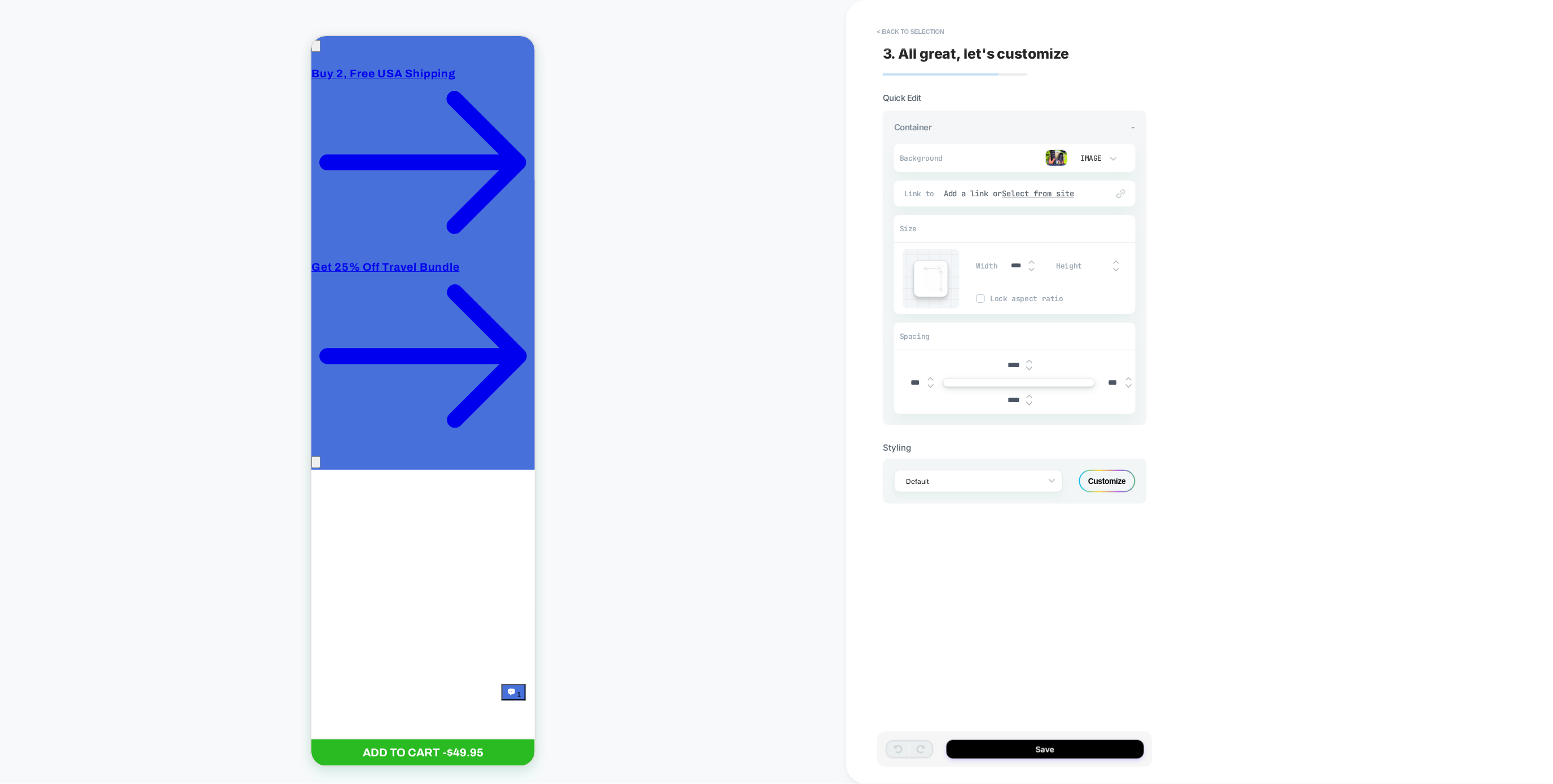
click at [1011, 361] on div "****" at bounding box center [1019, 365] width 35 height 23
click at [1011, 362] on input "****" at bounding box center [1014, 364] width 26 height 9
type input "***"
click at [1010, 401] on input "****" at bounding box center [1014, 400] width 26 height 9
type input "***"
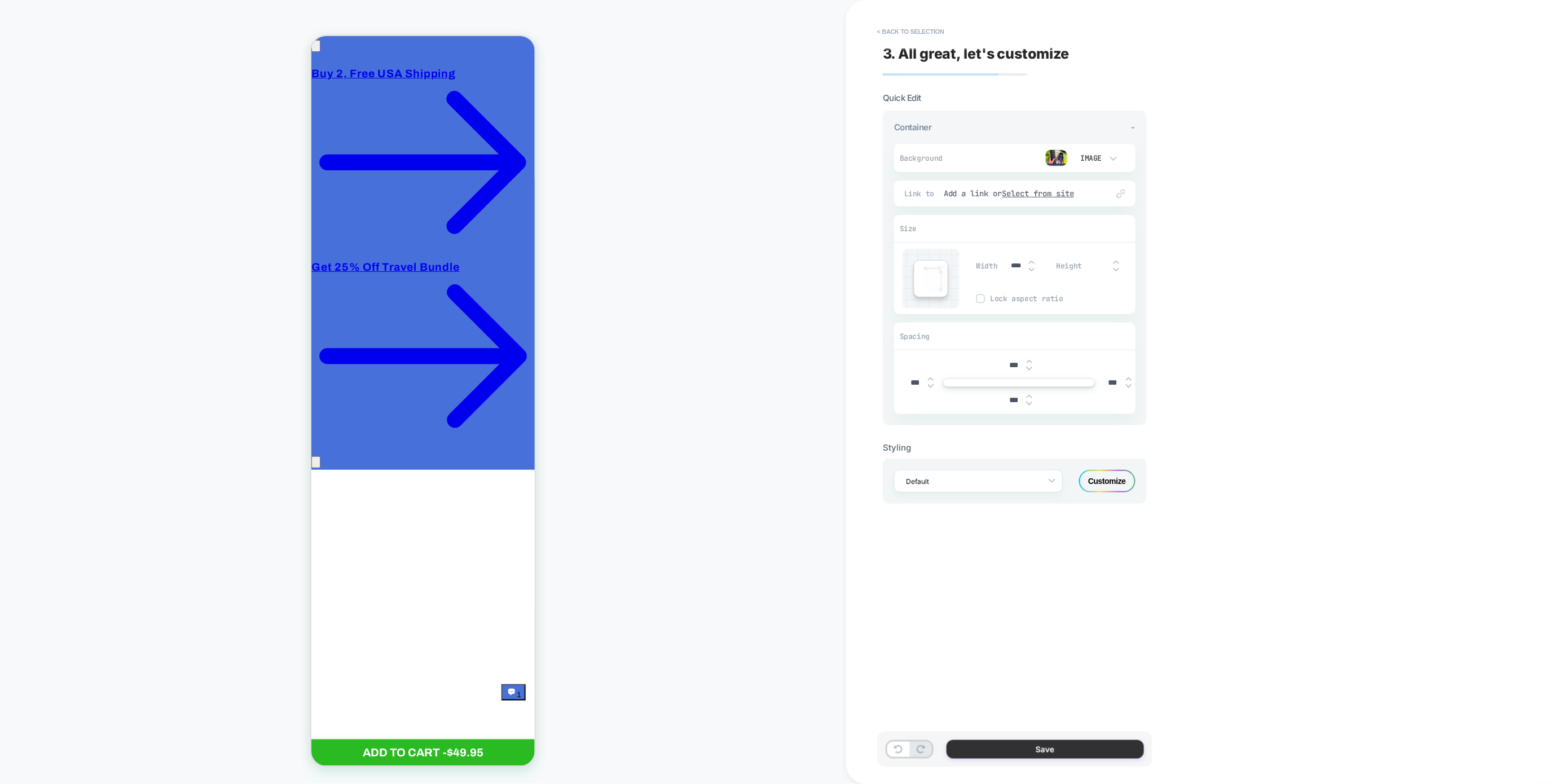
click at [1040, 757] on button "Save" at bounding box center [1046, 749] width 198 height 19
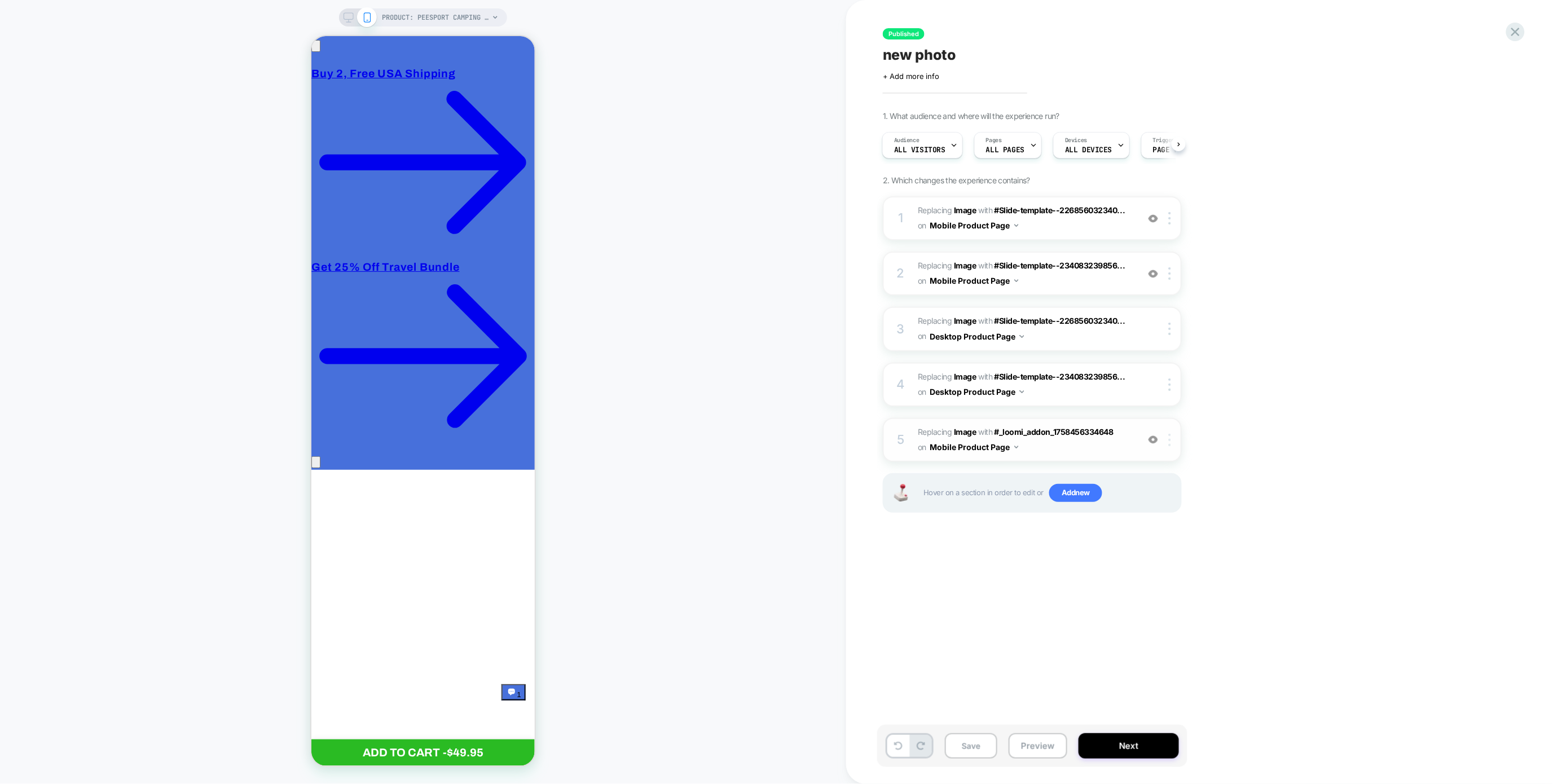
click at [1171, 434] on div at bounding box center [1172, 440] width 19 height 13
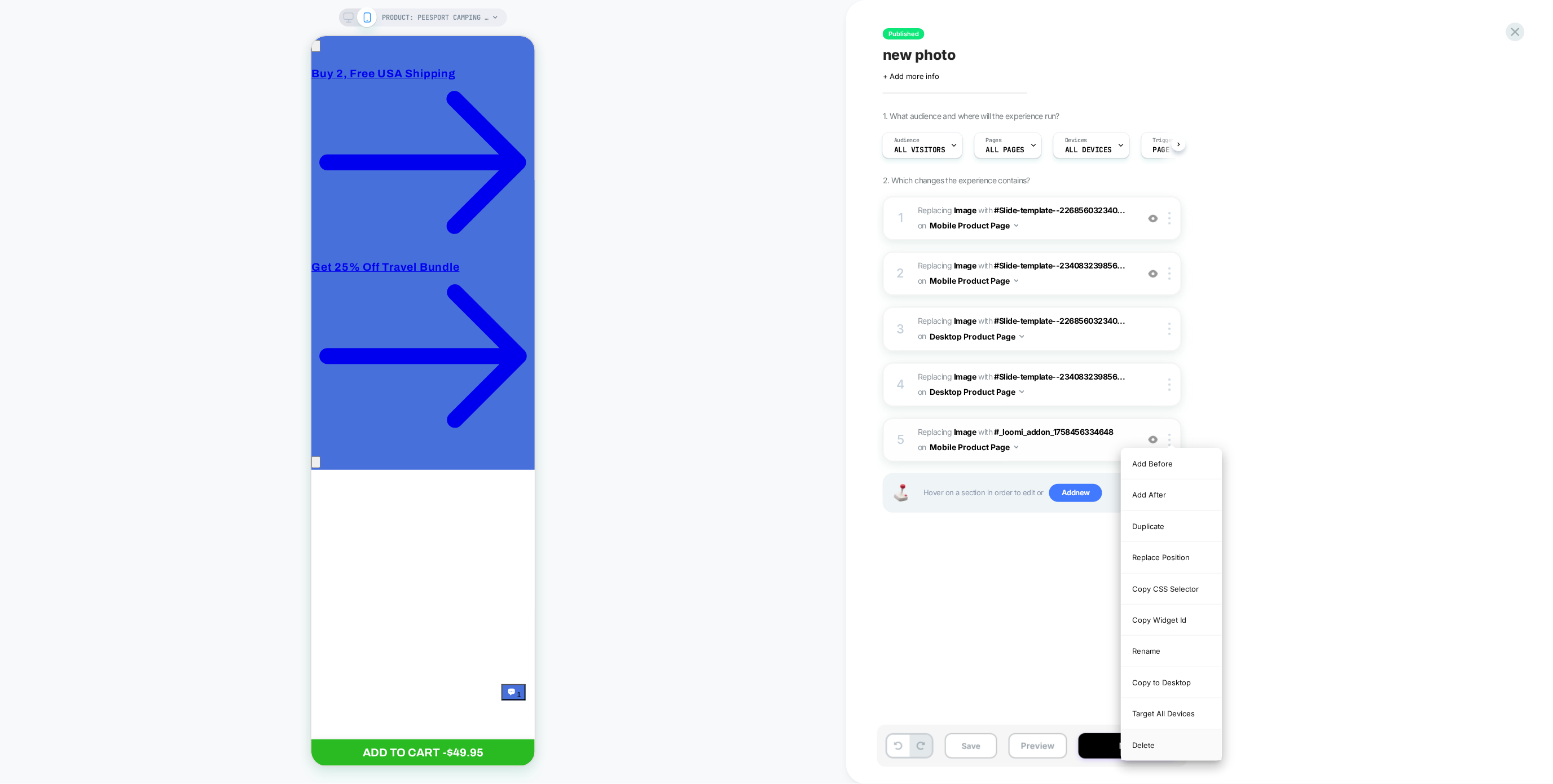
click at [1157, 746] on div "Delete" at bounding box center [1171, 745] width 101 height 31
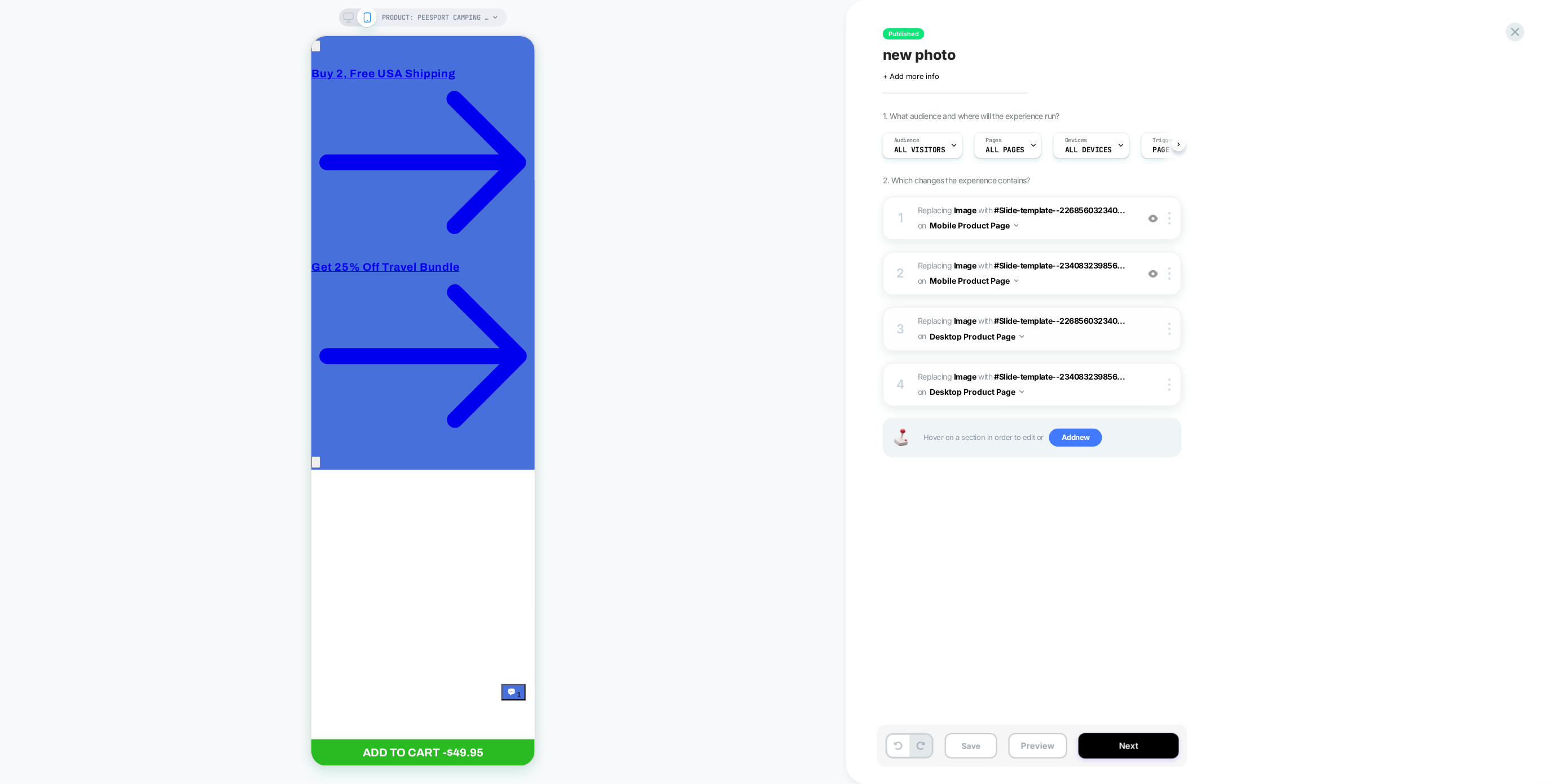
click at [1180, 338] on div "3 #_loomi_addon_1758467070739 Replacing Image WITH #Slide-template--22685603234…" at bounding box center [1033, 329] width 299 height 44
click at [1166, 329] on div at bounding box center [1172, 329] width 19 height 13
click at [1146, 522] on div "Delete" at bounding box center [1171, 511] width 101 height 31
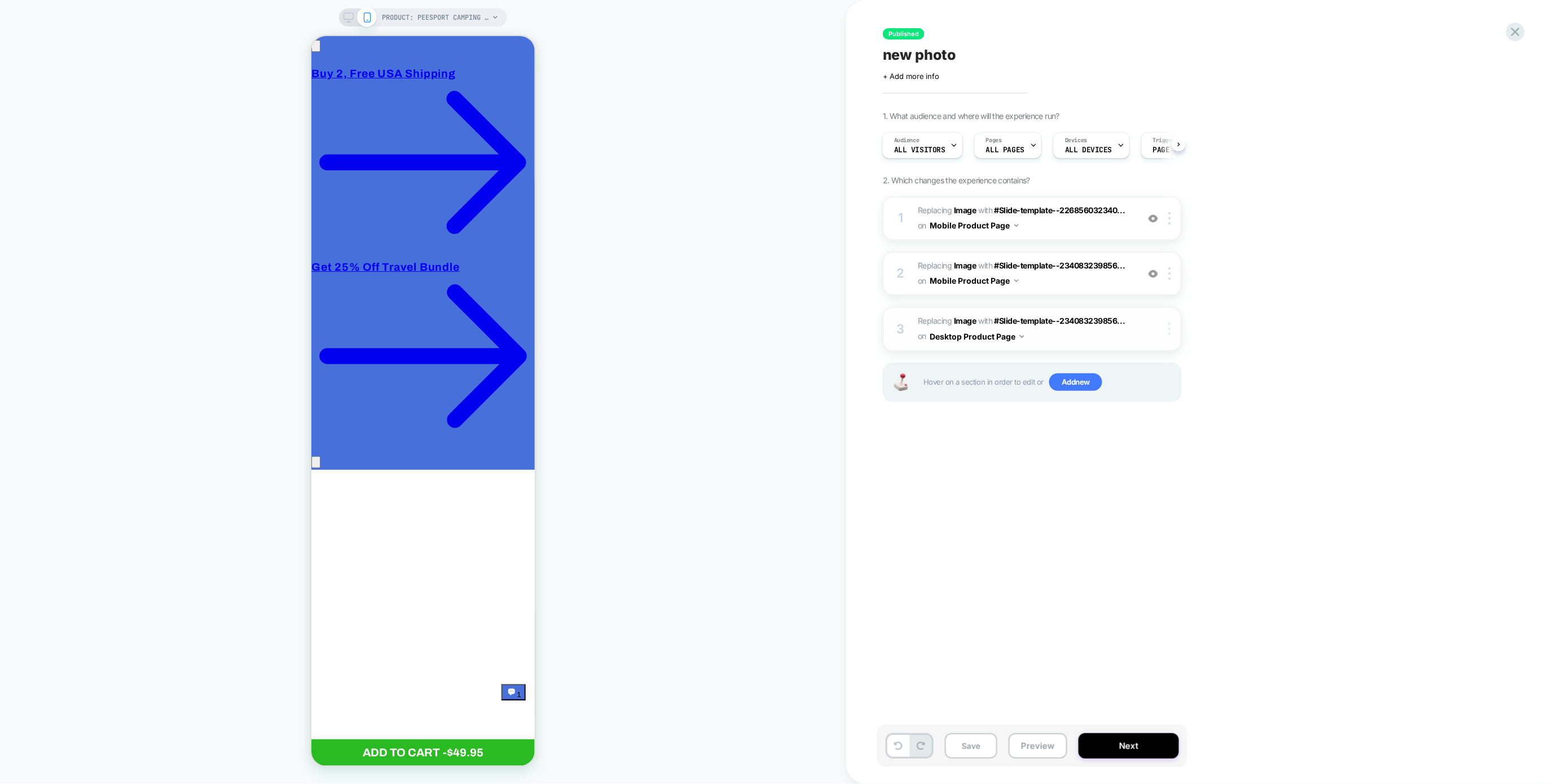
click at [1171, 333] on img at bounding box center [1170, 329] width 3 height 13
click at [1146, 513] on div "Delete" at bounding box center [1171, 511] width 101 height 31
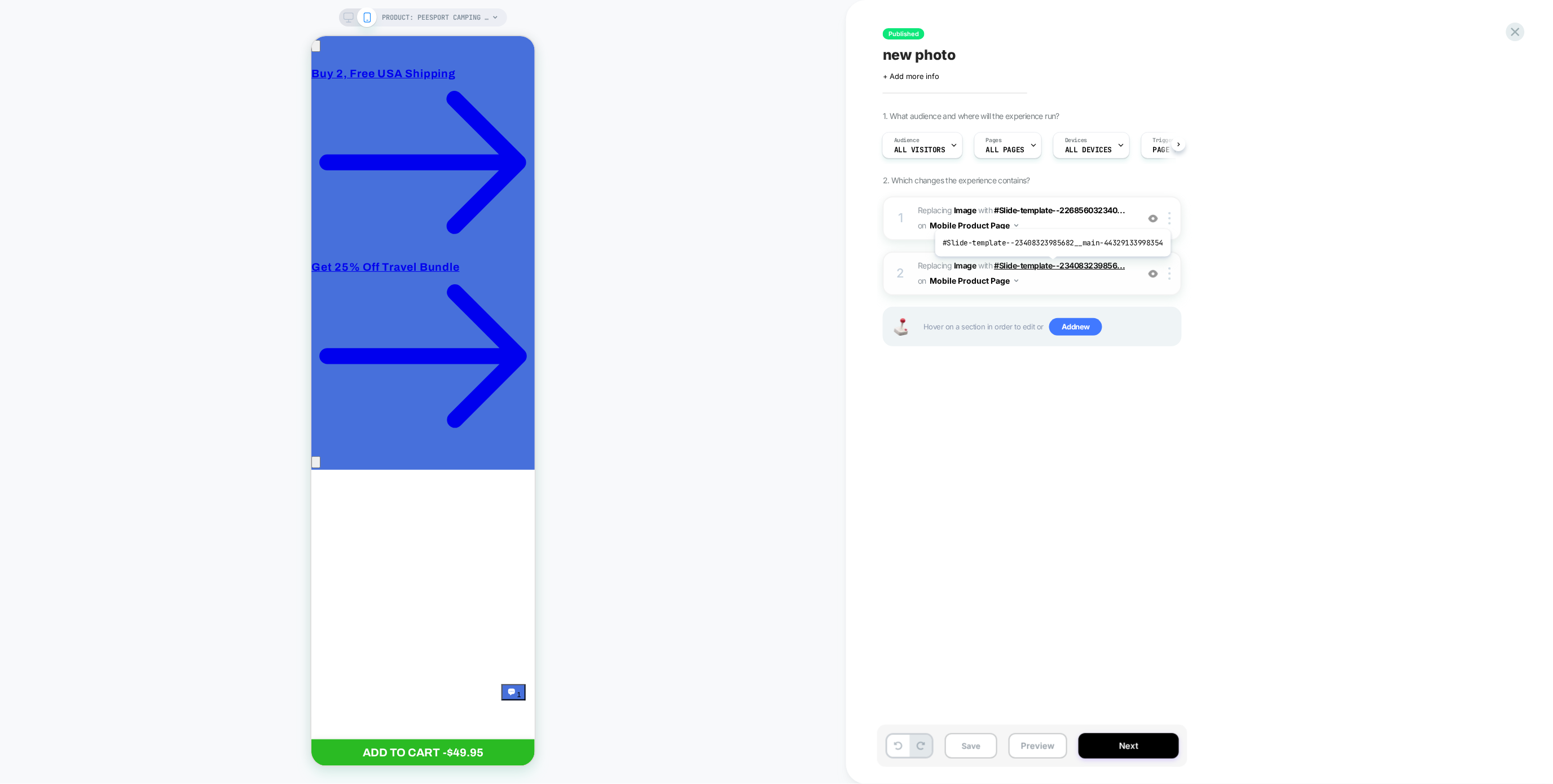
click at [1051, 264] on span "#Slide-template--234083239856..." at bounding box center [1060, 265] width 131 height 9
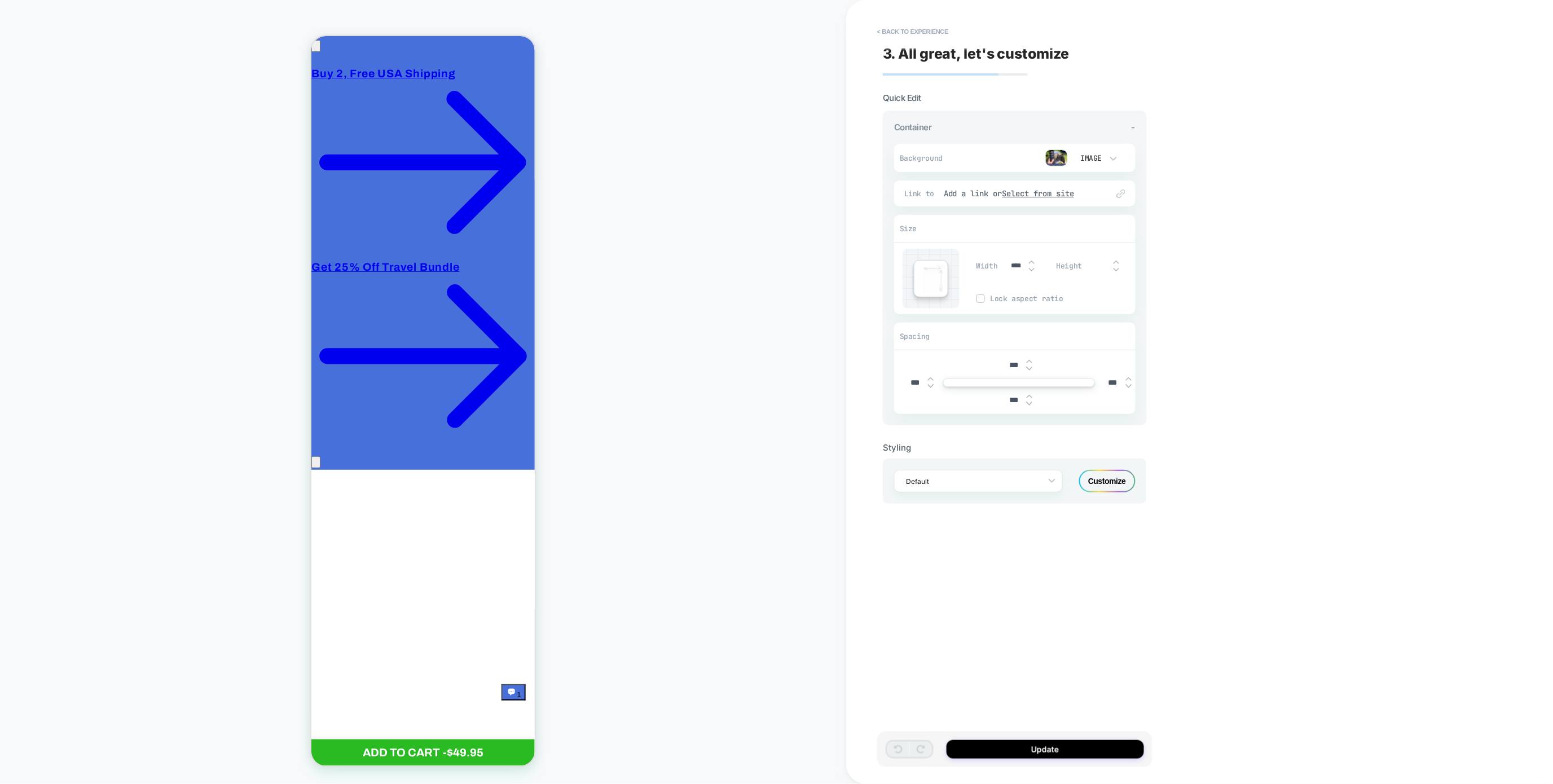
click at [1060, 159] on img at bounding box center [1056, 158] width 23 height 17
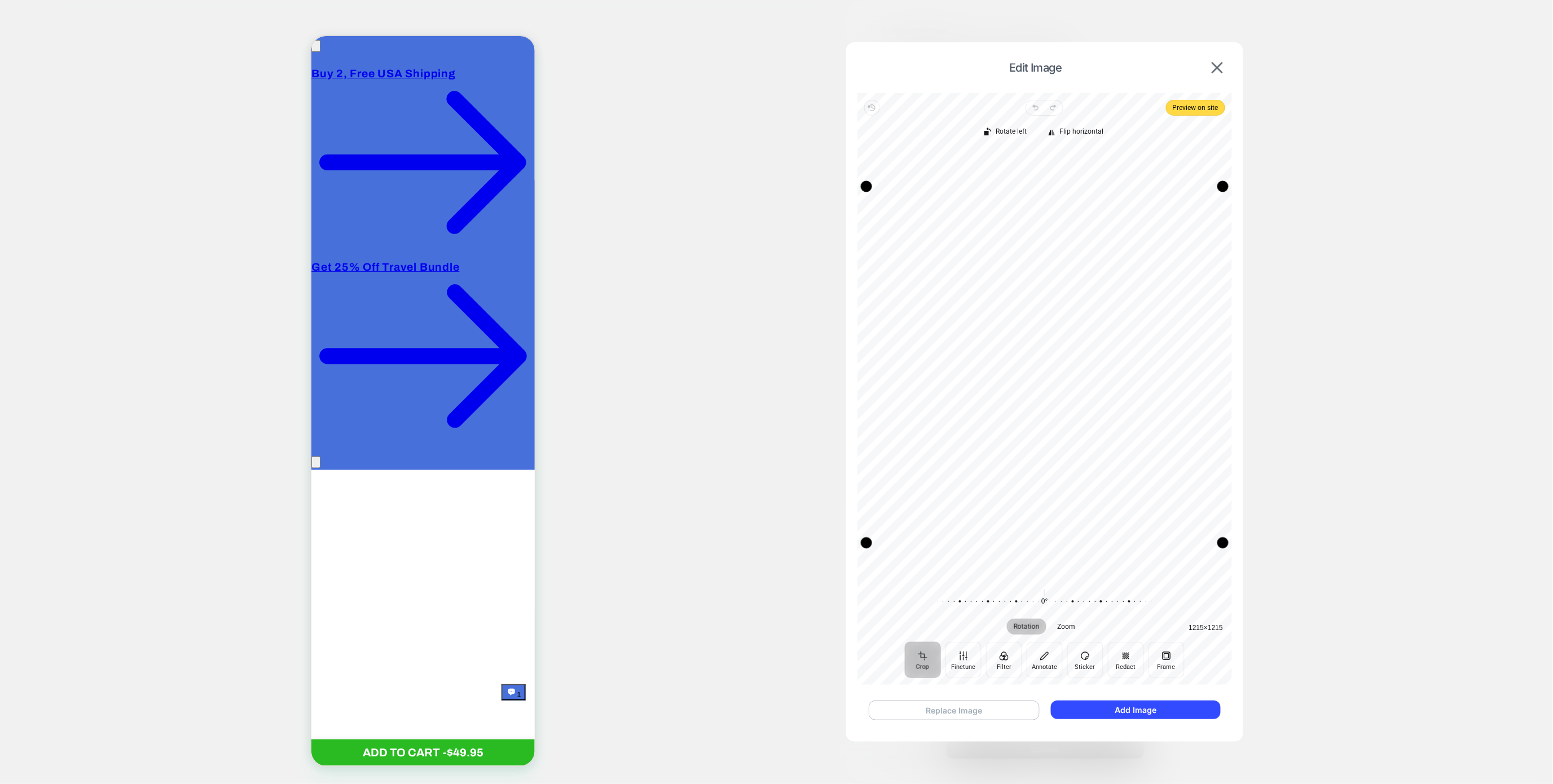
click at [966, 716] on button "Replace Image" at bounding box center [954, 710] width 171 height 20
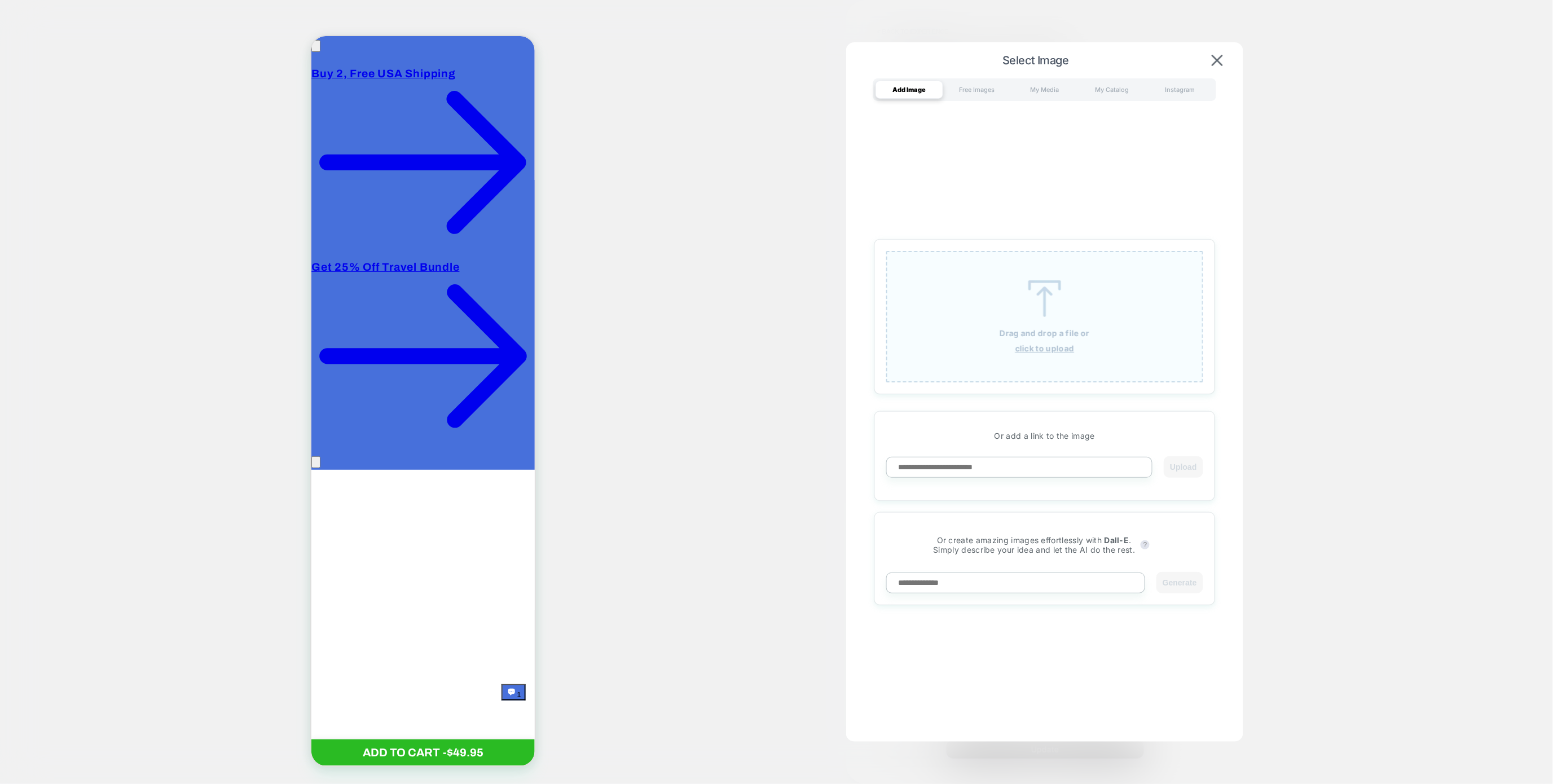
click at [974, 324] on div "Drag and drop a file or click to upload" at bounding box center [1045, 316] width 317 height 131
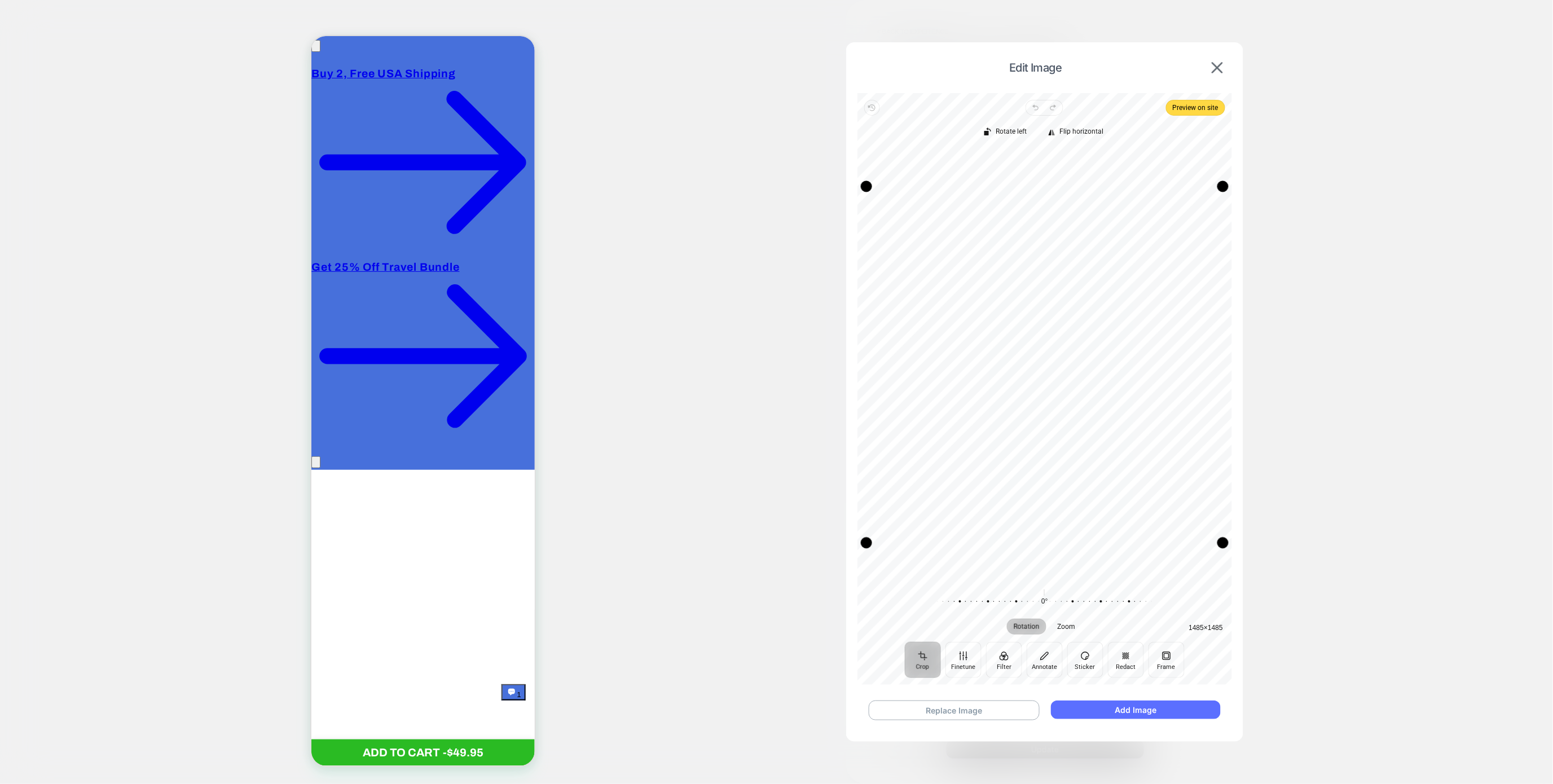
click at [1151, 706] on button "Add Image" at bounding box center [1136, 710] width 170 height 19
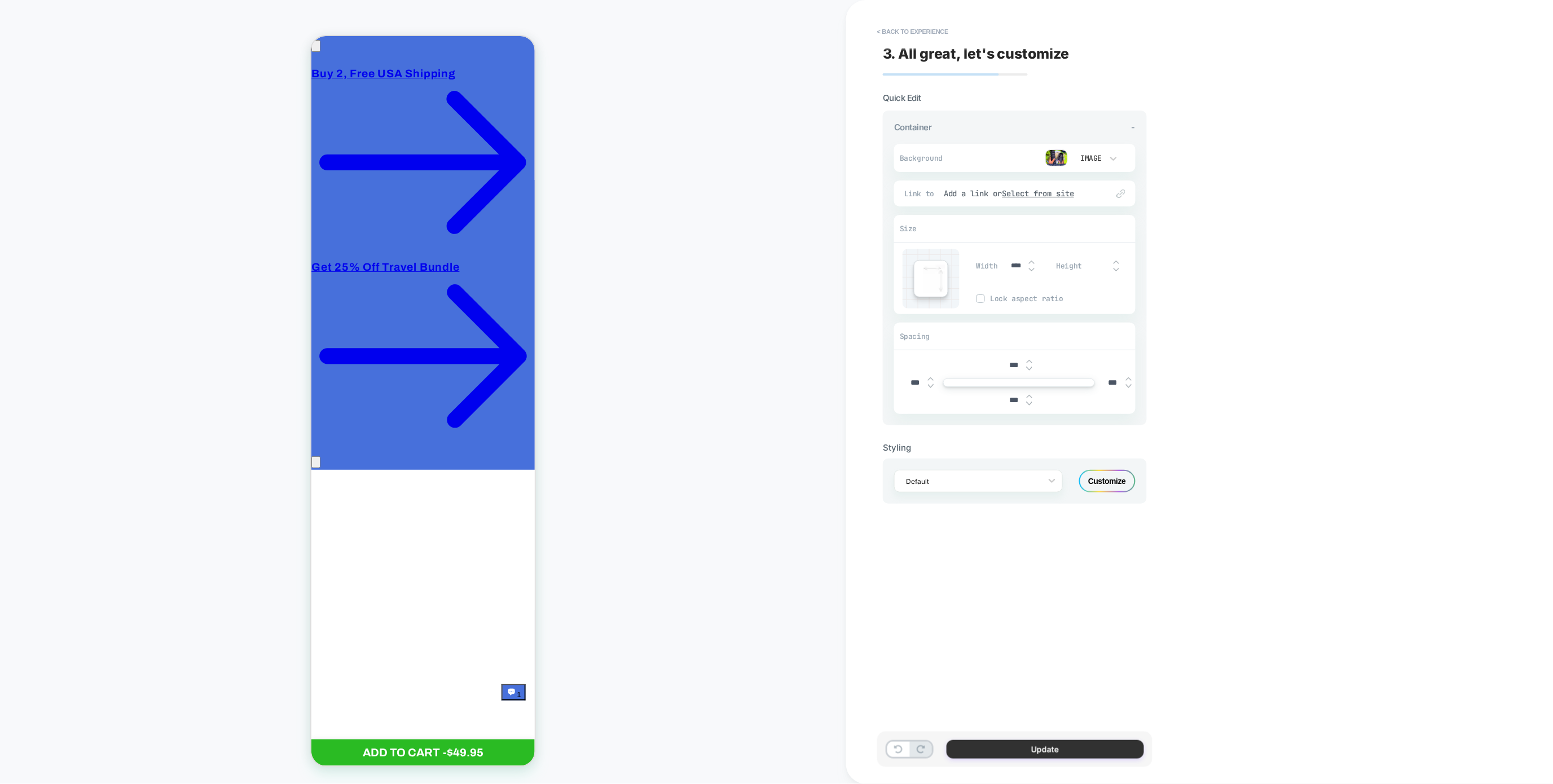
click at [1056, 740] on button "Update" at bounding box center [1046, 749] width 198 height 19
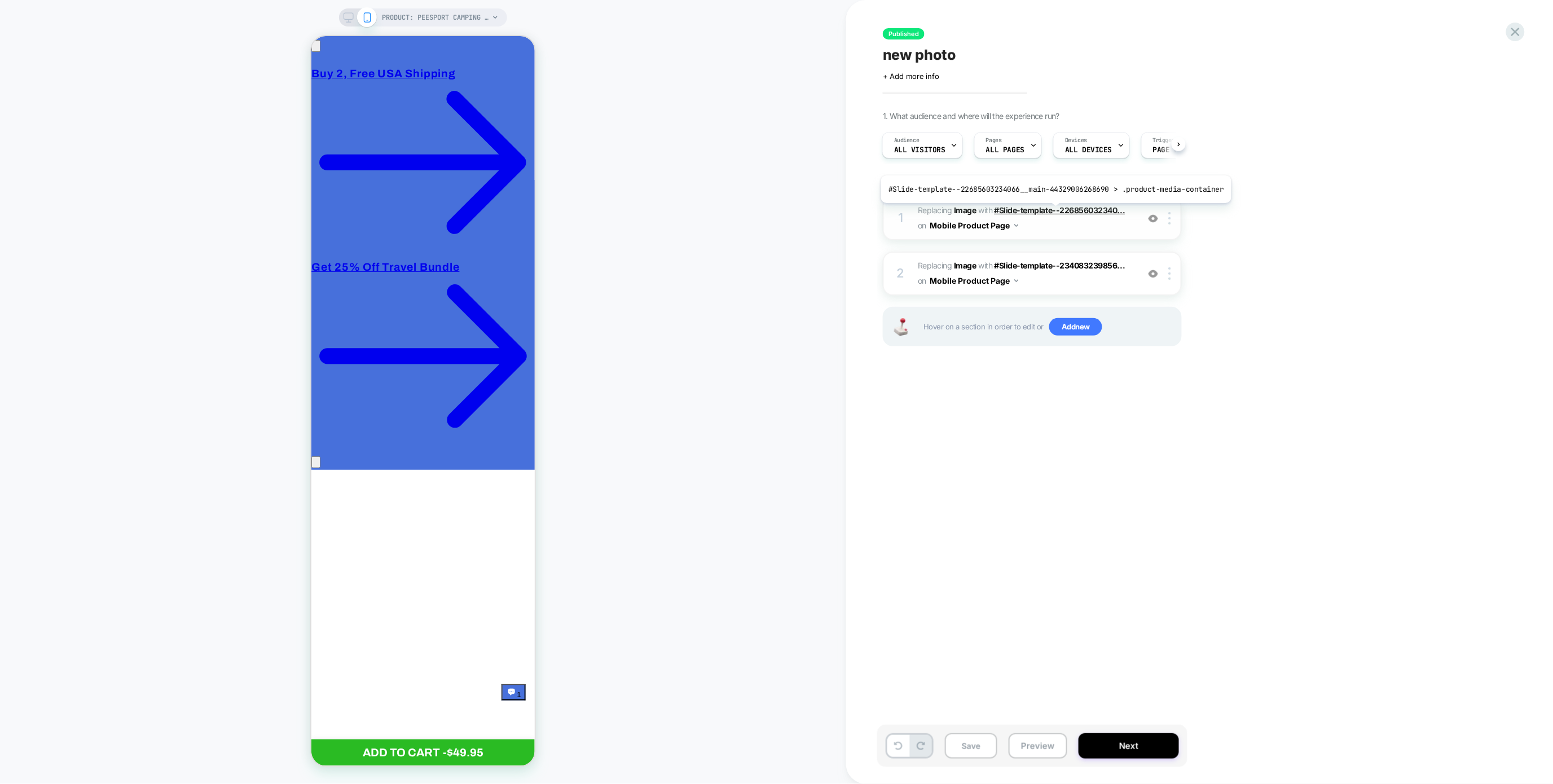
click at [1052, 211] on span "#Slide-template--226856032340..." at bounding box center [1060, 209] width 131 height 9
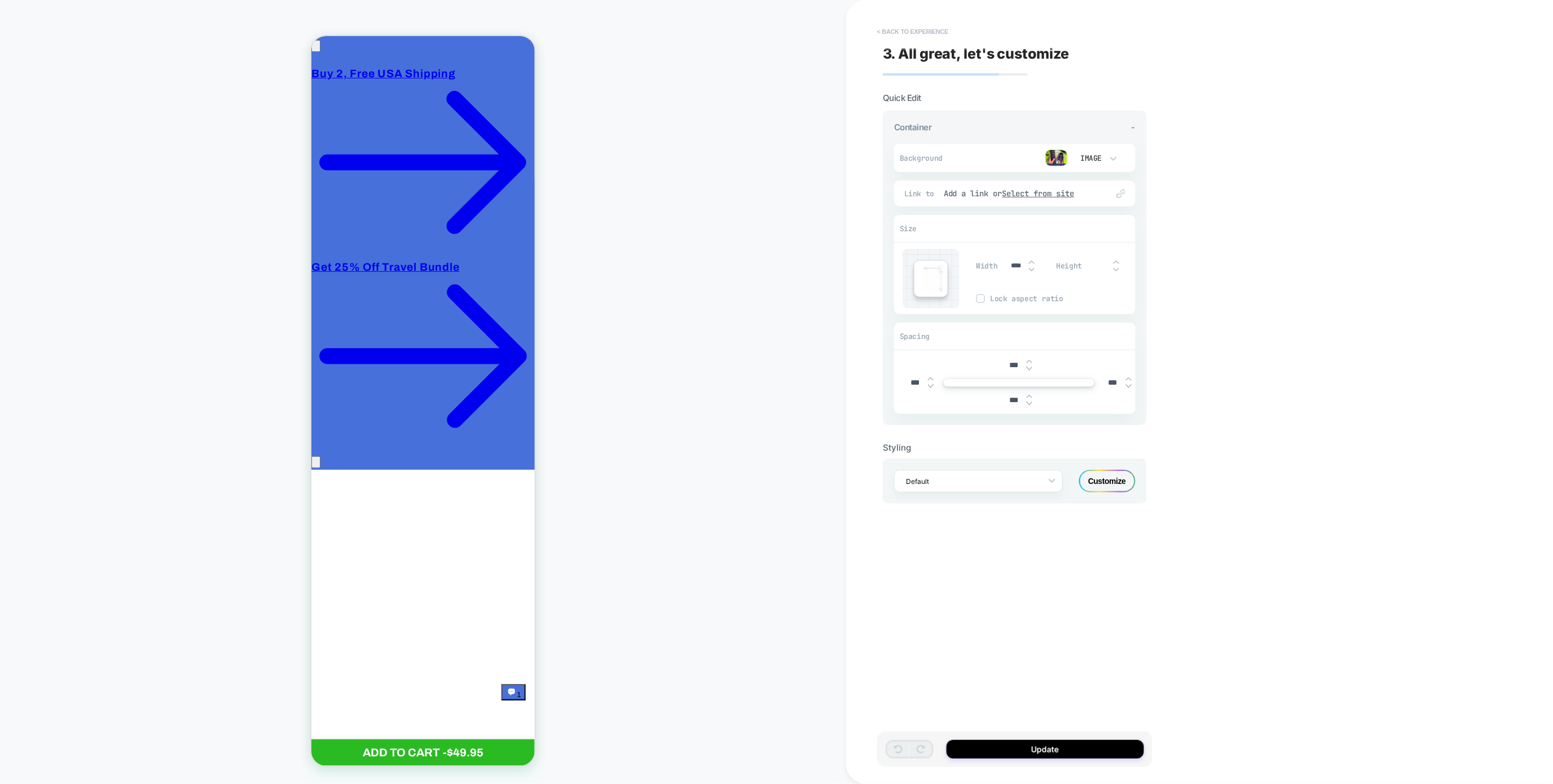
click at [885, 35] on button "< Back to experience" at bounding box center [913, 31] width 83 height 18
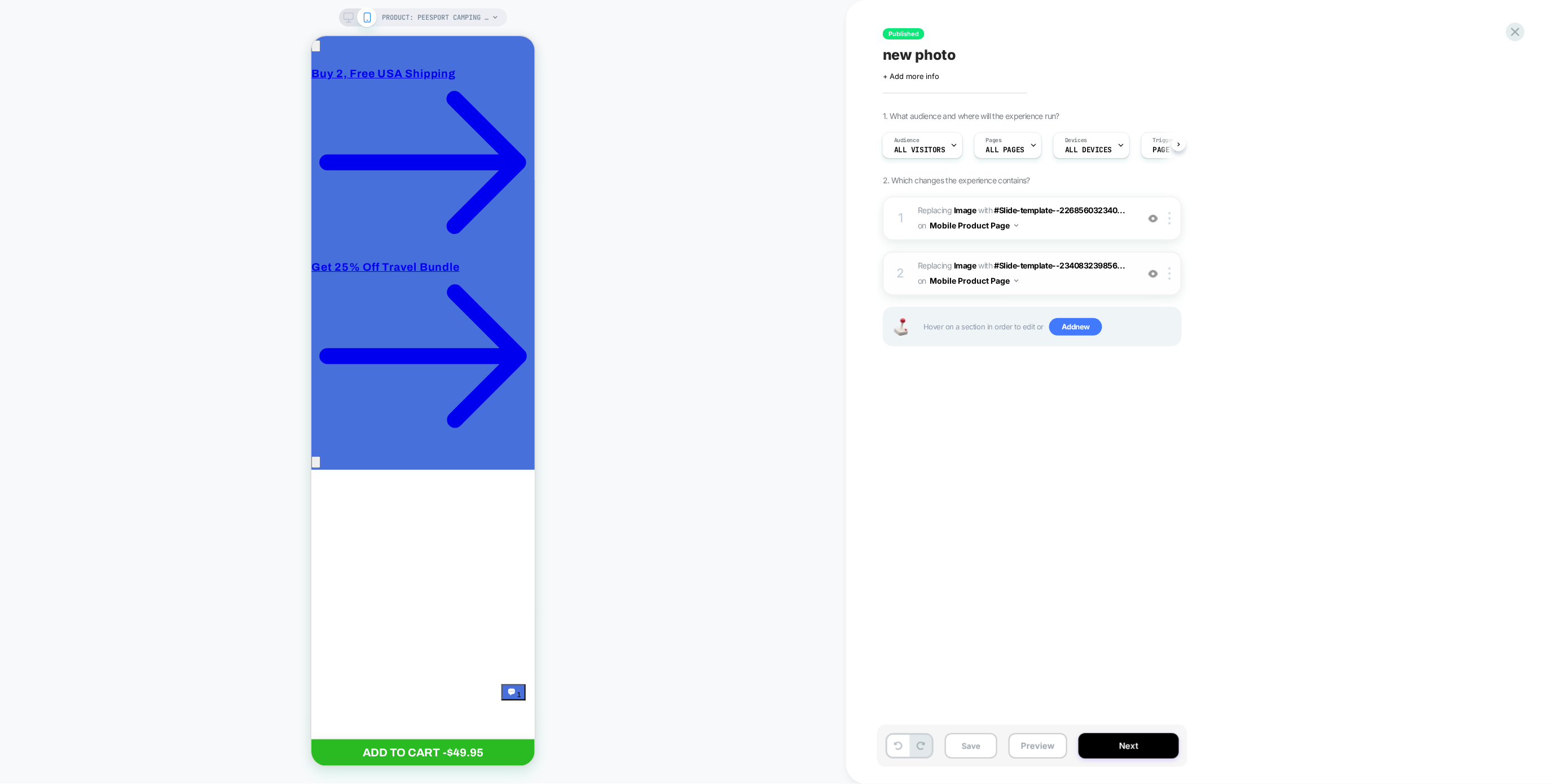
click at [1036, 251] on div "2 #_loomi_addon_1758456334648 Replacing Image WITH #Slide-template--23408323985…" at bounding box center [1033, 273] width 299 height 44
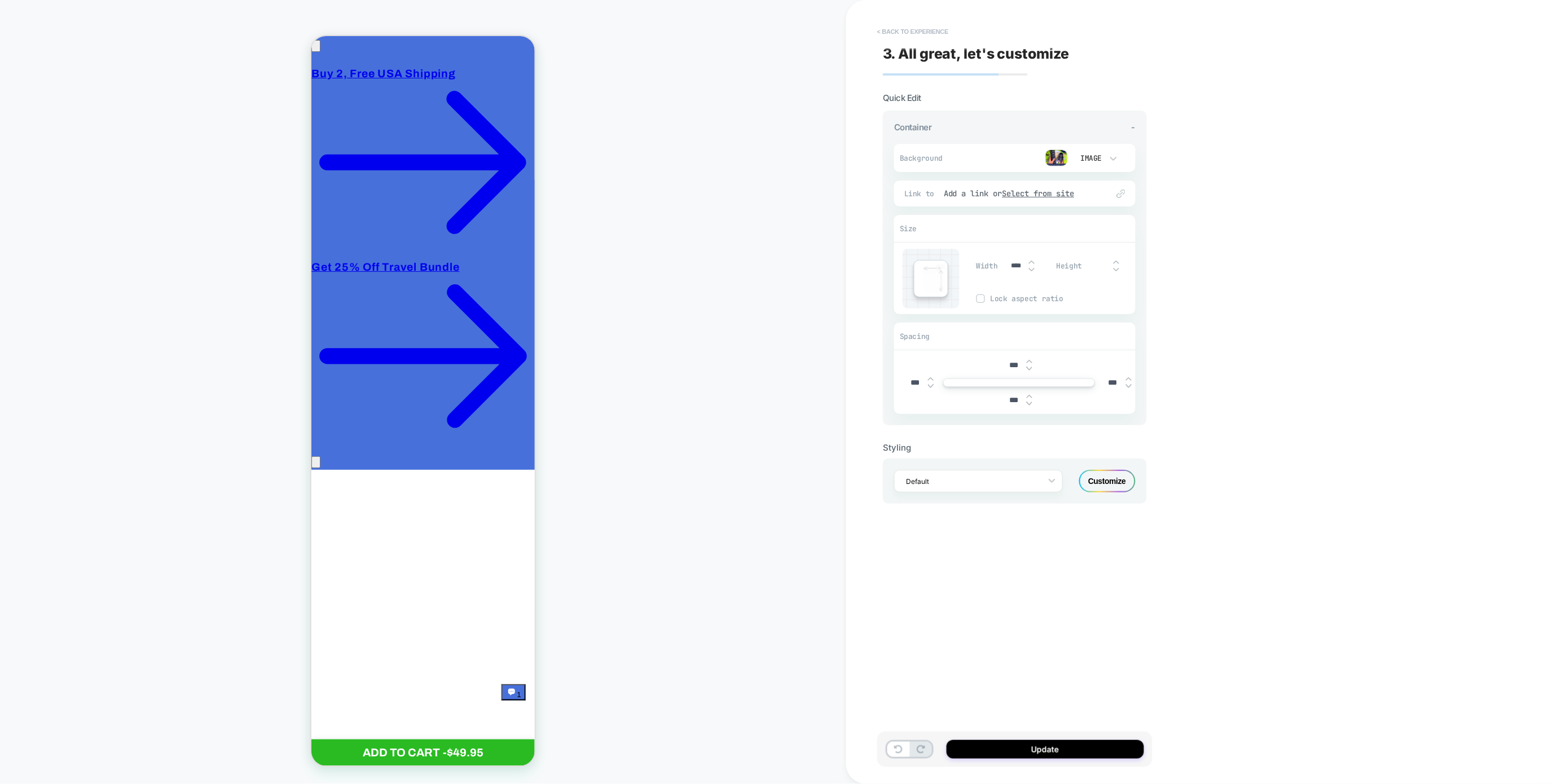
click at [888, 34] on button "< Back to experience" at bounding box center [913, 31] width 83 height 18
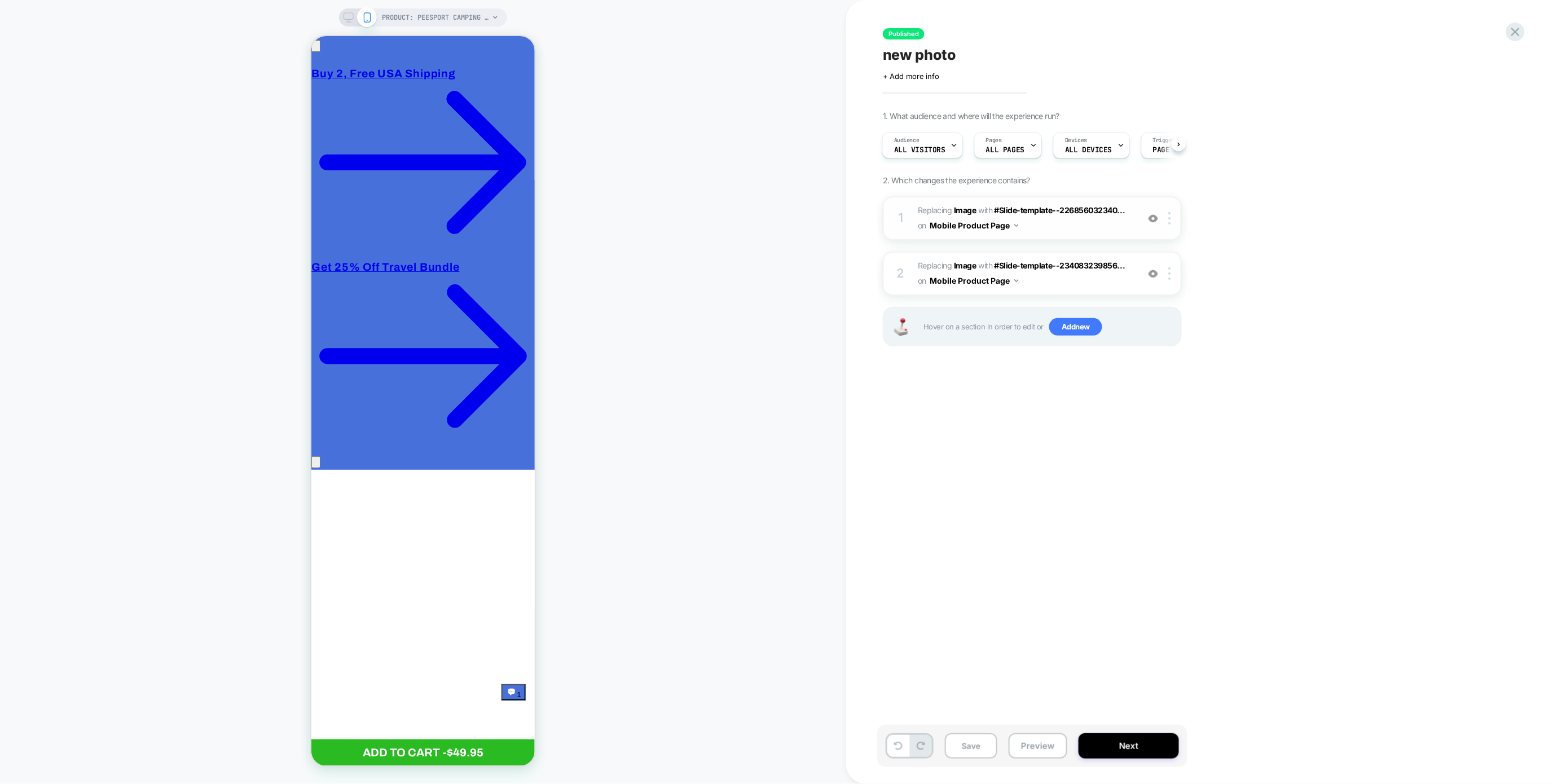
click at [1172, 226] on div "1 #_loomi_addon_1758455300140 Replacing Image WITH #Slide-template--22685603234…" at bounding box center [1033, 218] width 299 height 44
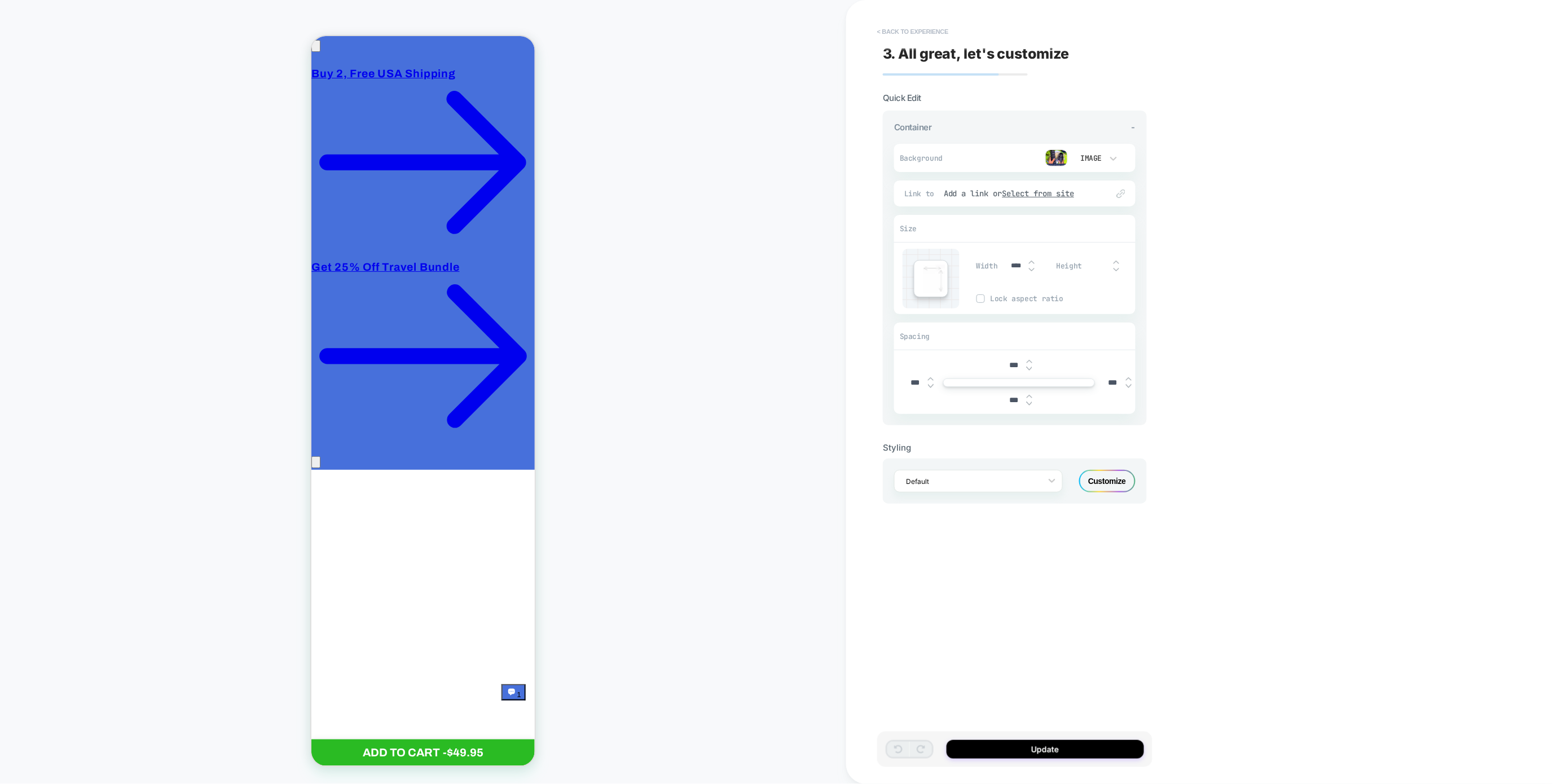
click at [907, 31] on button "< Back to experience" at bounding box center [913, 31] width 83 height 18
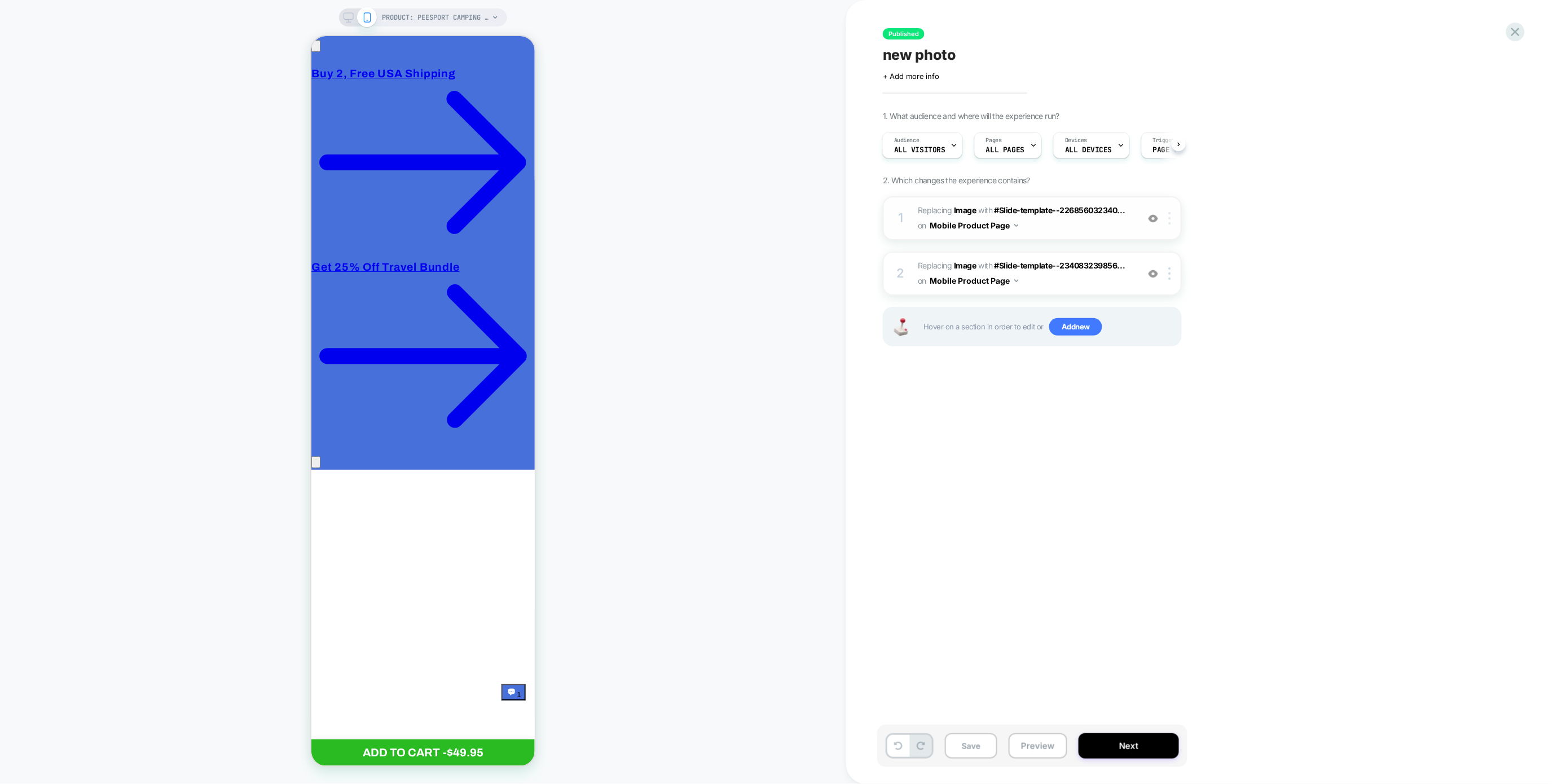
click at [1170, 214] on img at bounding box center [1170, 218] width 3 height 13
click at [1160, 465] on div "Copy to Desktop" at bounding box center [1171, 465] width 101 height 31
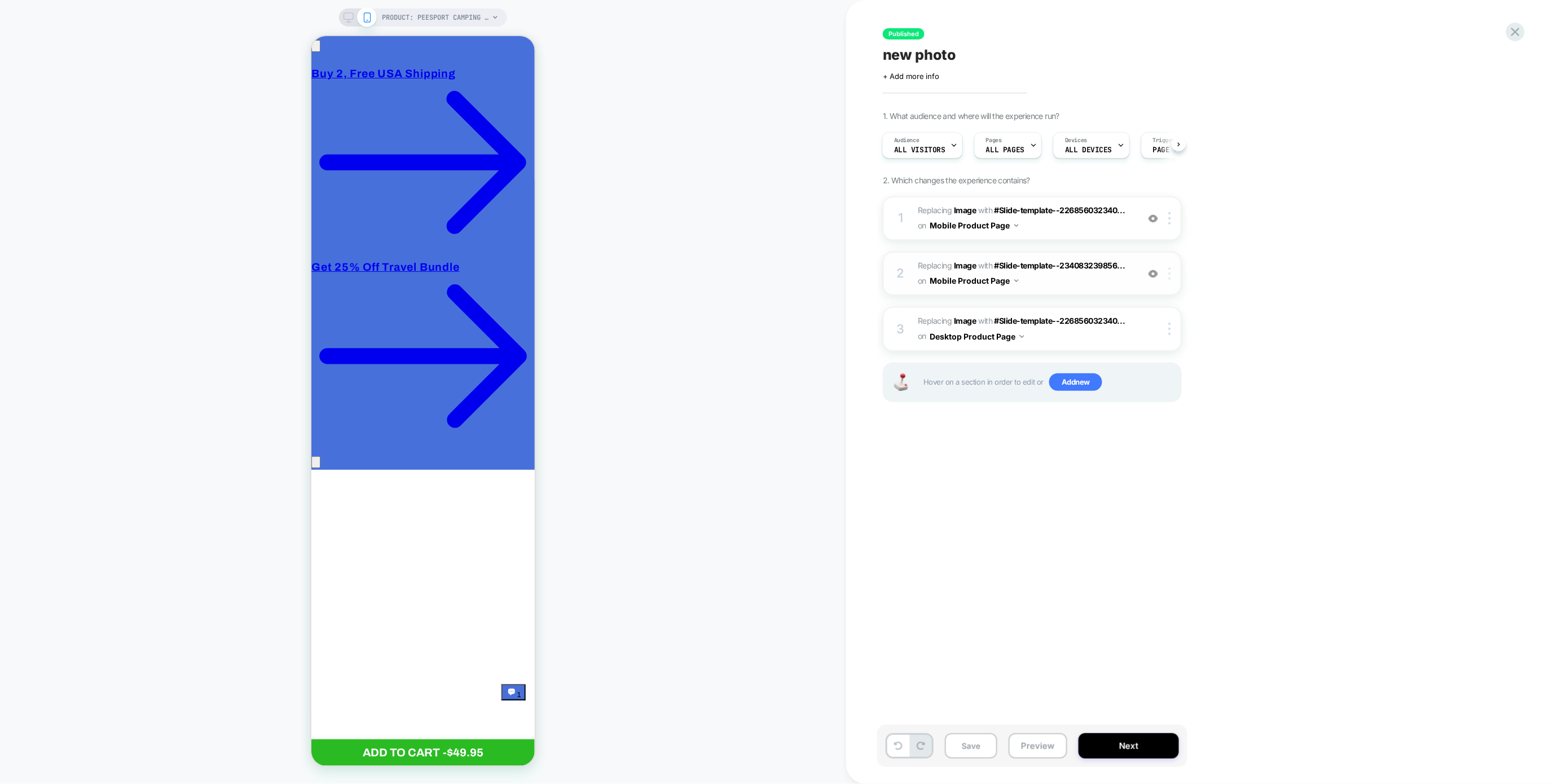
click at [1175, 272] on div at bounding box center [1172, 274] width 19 height 13
click at [1186, 513] on div "Copy to Desktop" at bounding box center [1171, 519] width 101 height 31
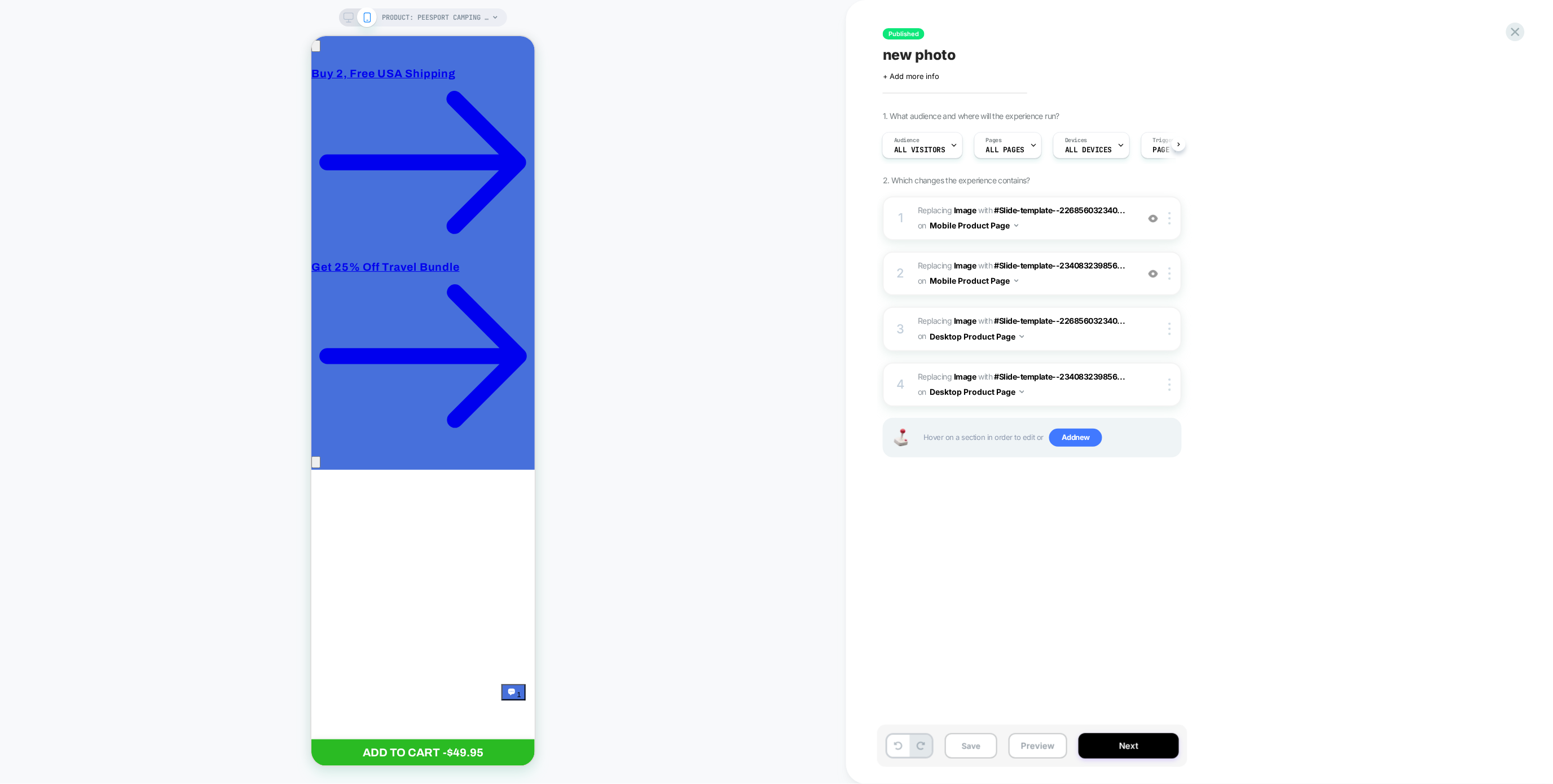
click at [345, 17] on icon at bounding box center [348, 18] width 10 height 10
